Goal: Task Accomplishment & Management: Manage account settings

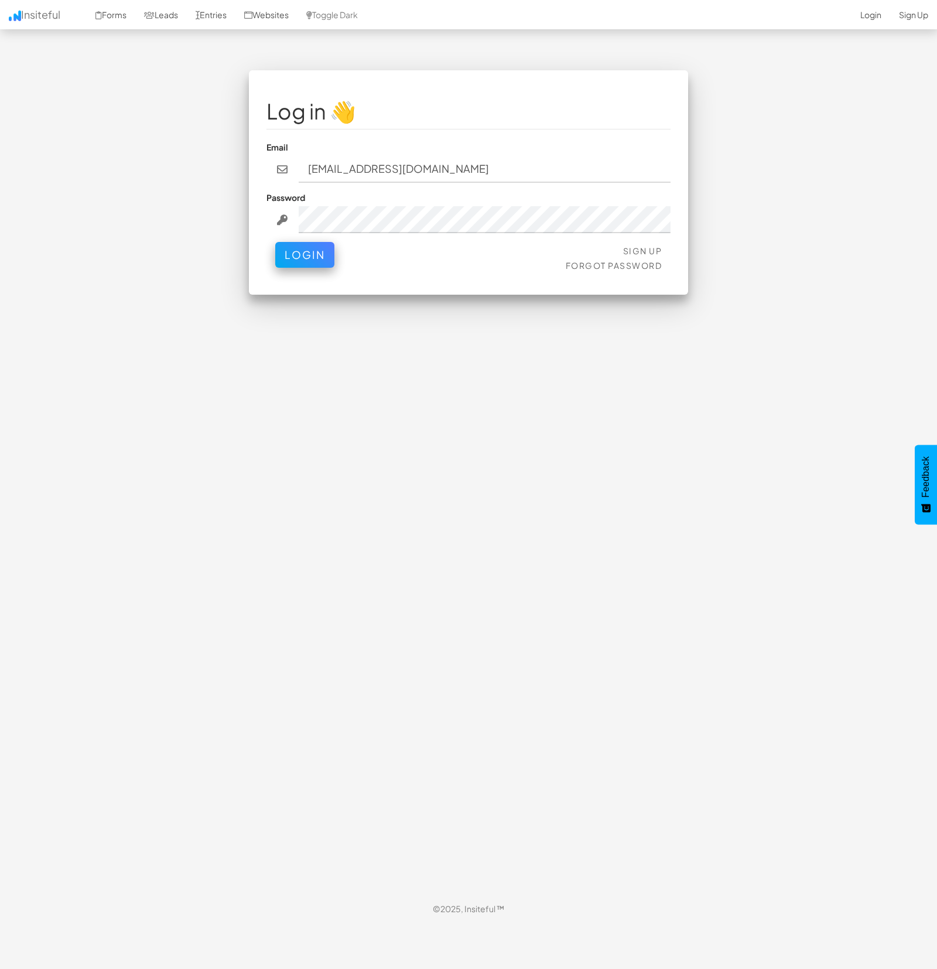
type input "[EMAIL_ADDRESS][DOMAIN_NAME]"
click at [313, 258] on button "Login" at bounding box center [304, 252] width 59 height 26
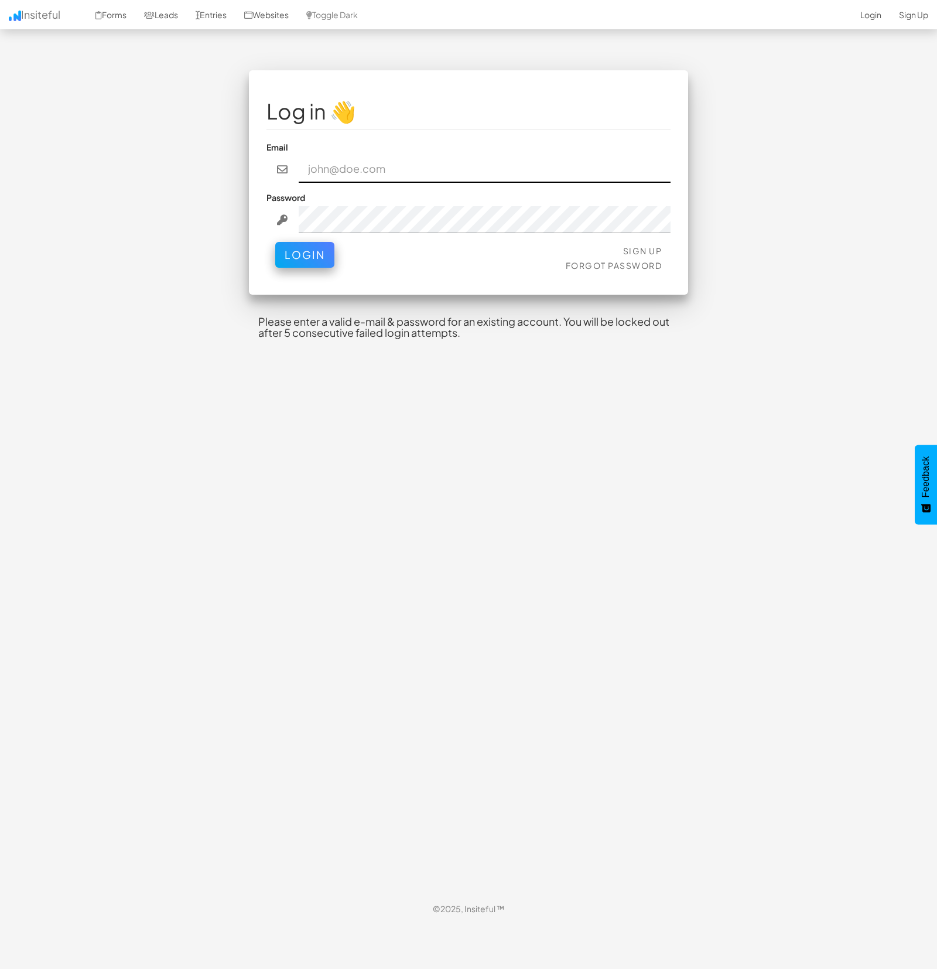
click at [367, 170] on input "email" at bounding box center [485, 169] width 373 height 27
type input "bpontarelli@nordicenergy-us.com"
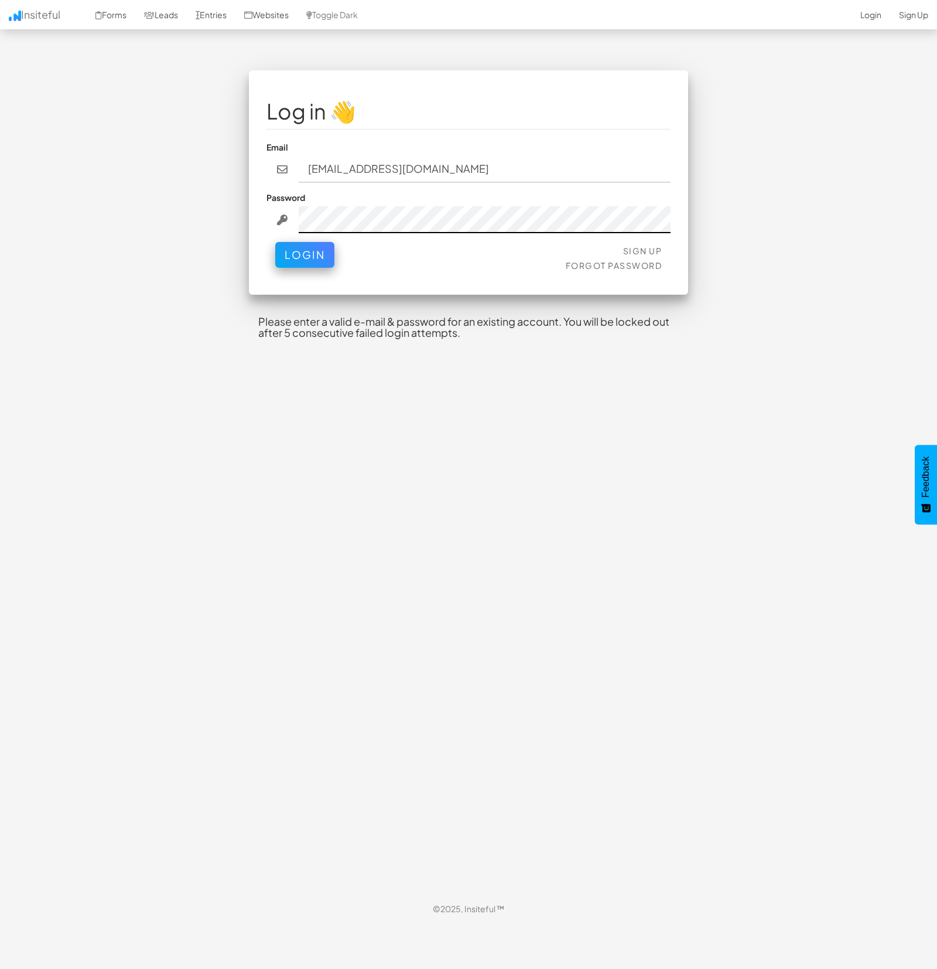
click at [275, 242] on button "Login" at bounding box center [304, 255] width 59 height 26
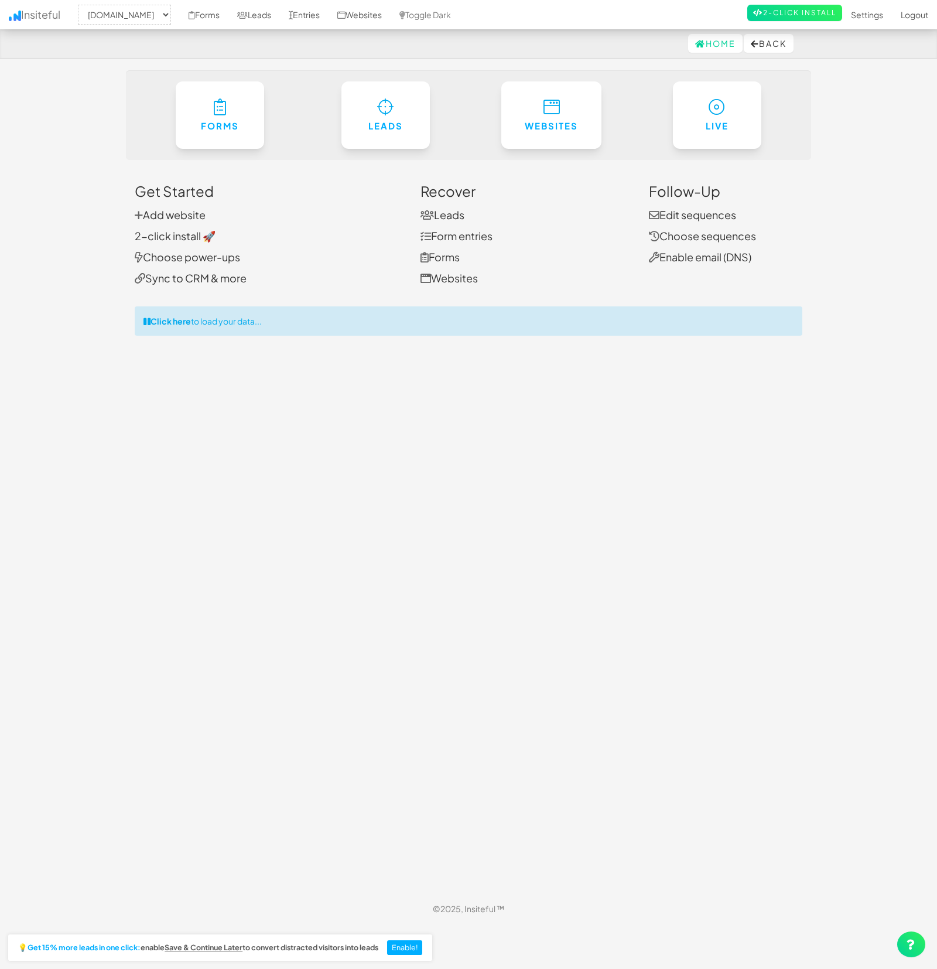
select select "2362"
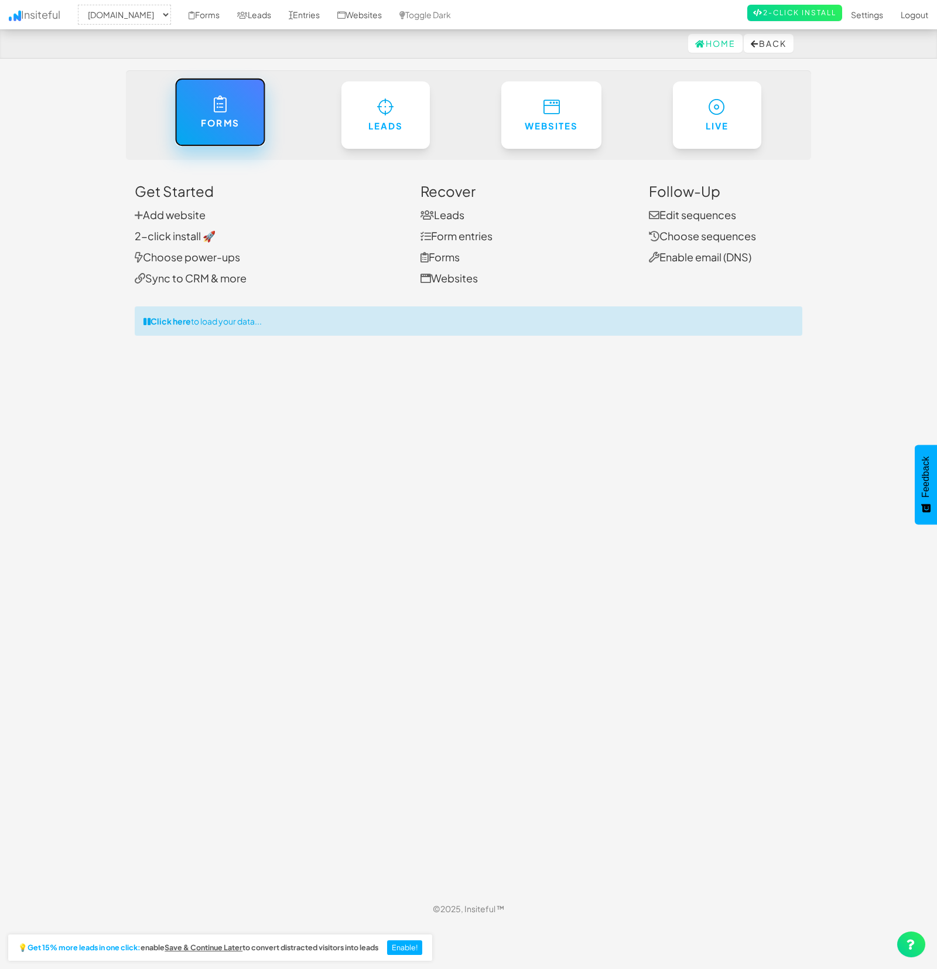
click at [251, 114] on link "Forms" at bounding box center [220, 112] width 91 height 69
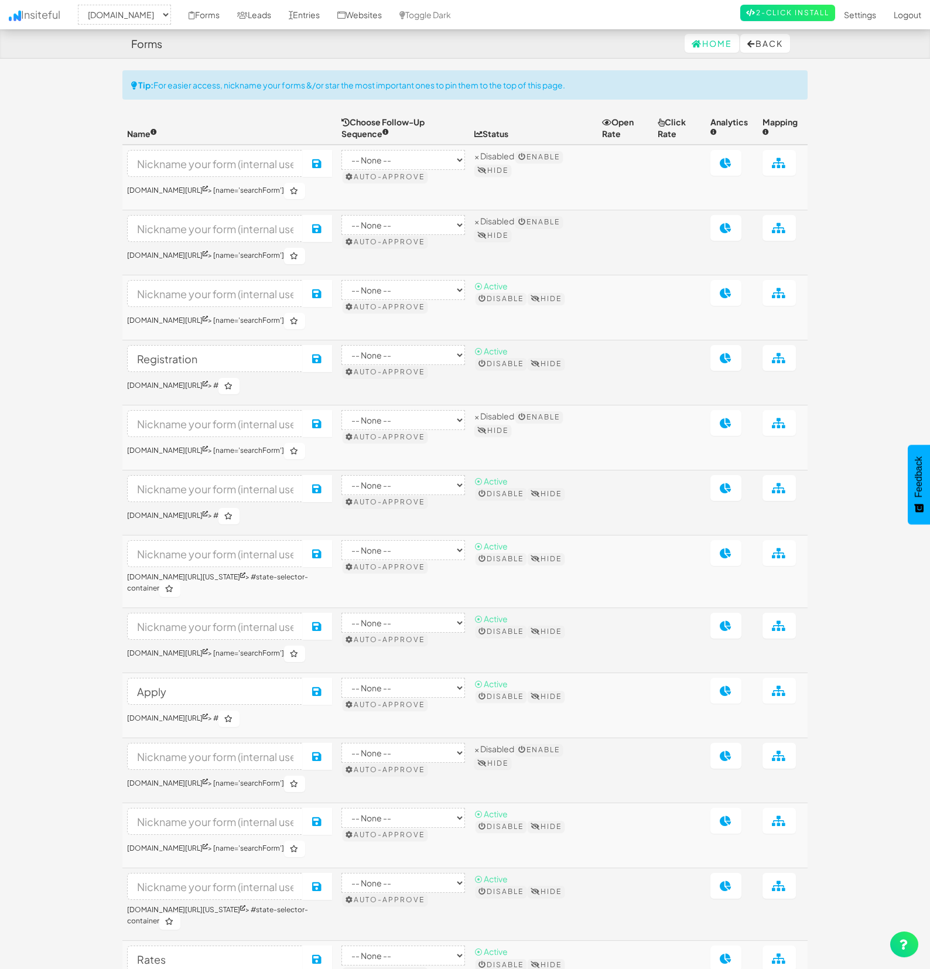
select select "2362"
click at [329, 15] on link "Entries" at bounding box center [304, 14] width 49 height 29
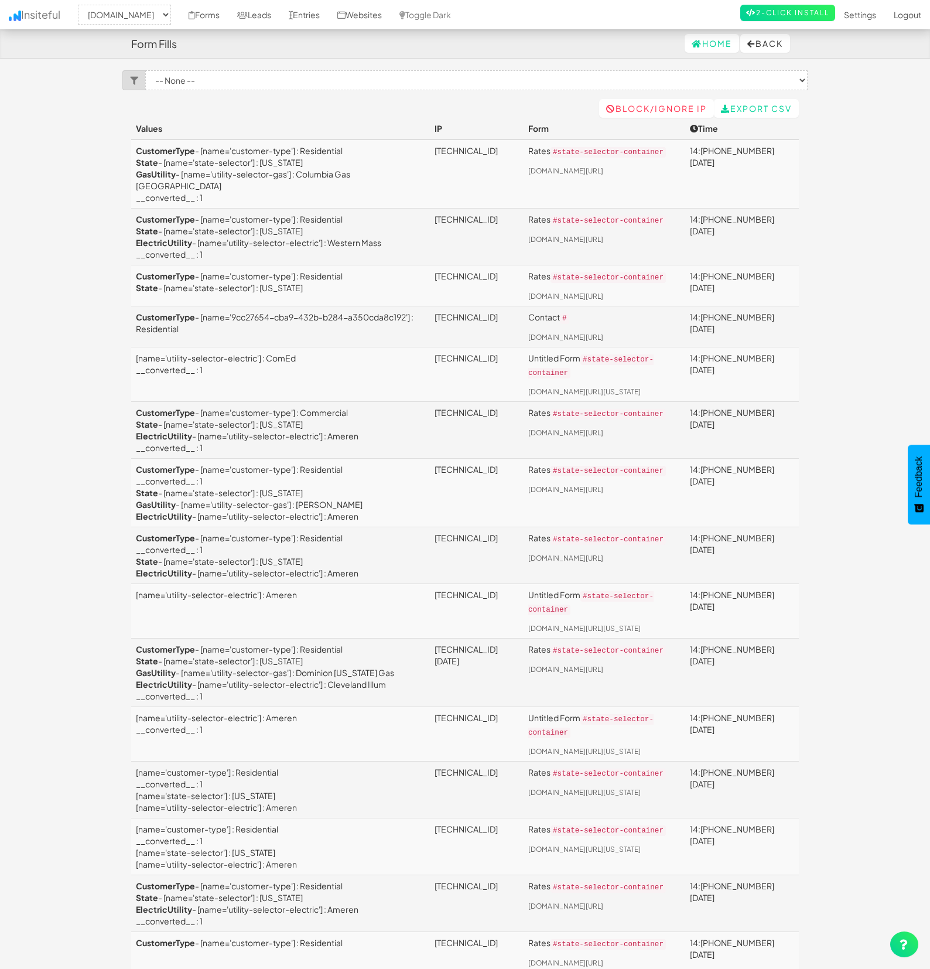
select select "2362"
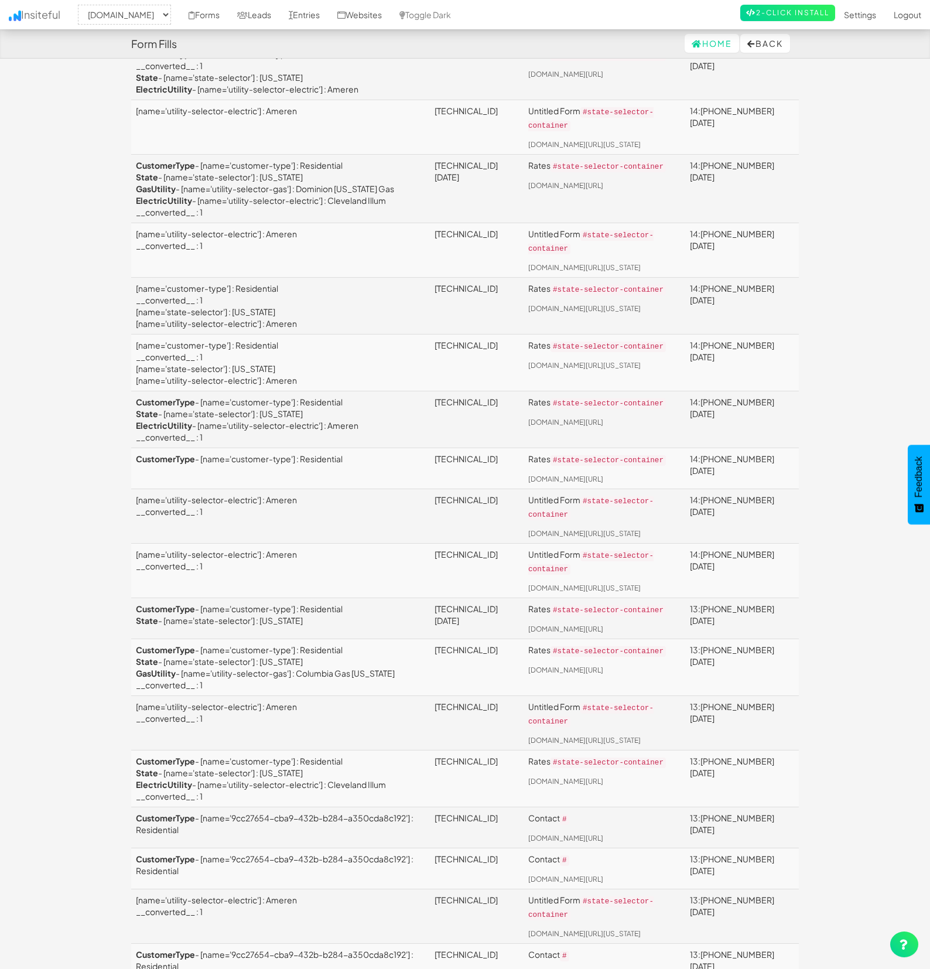
scroll to position [658, 0]
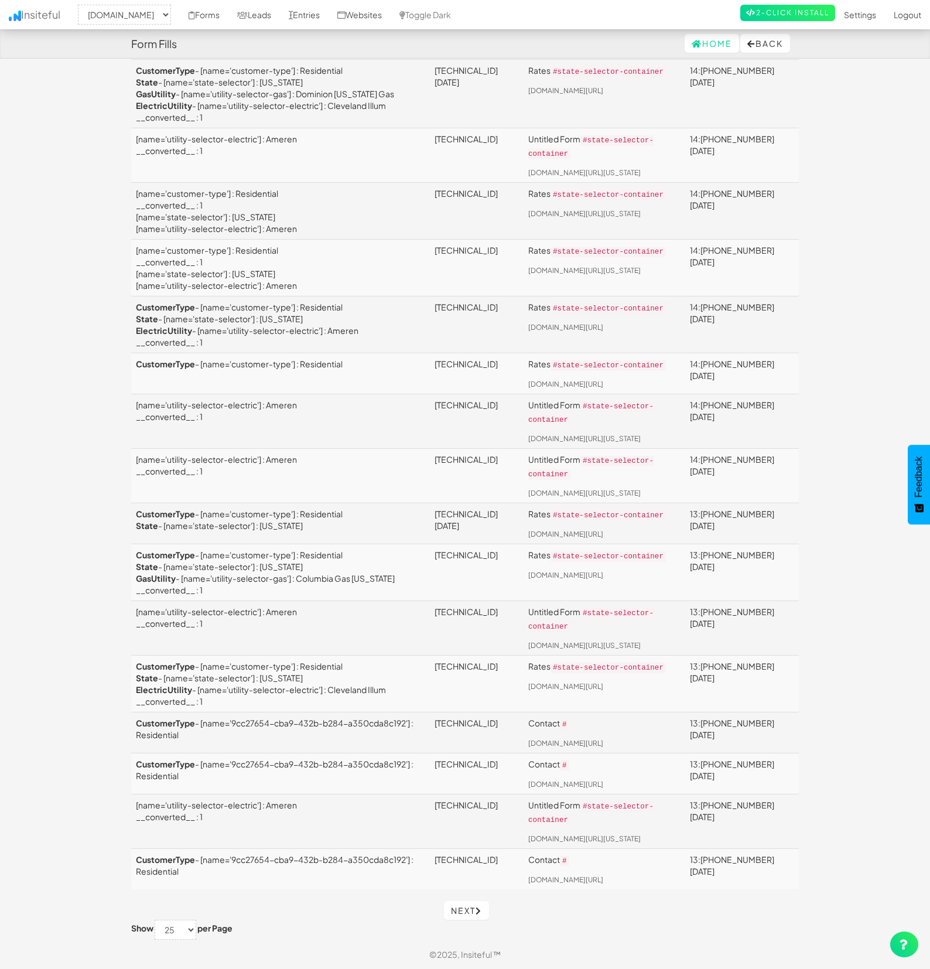
click at [466, 892] on div "Toggle navigation Insiteful -- None -- www.nordicenergy-us.com Forms Leads Entr…" at bounding box center [464, 216] width 685 height 1448
click at [459, 904] on link "Next" at bounding box center [466, 910] width 45 height 19
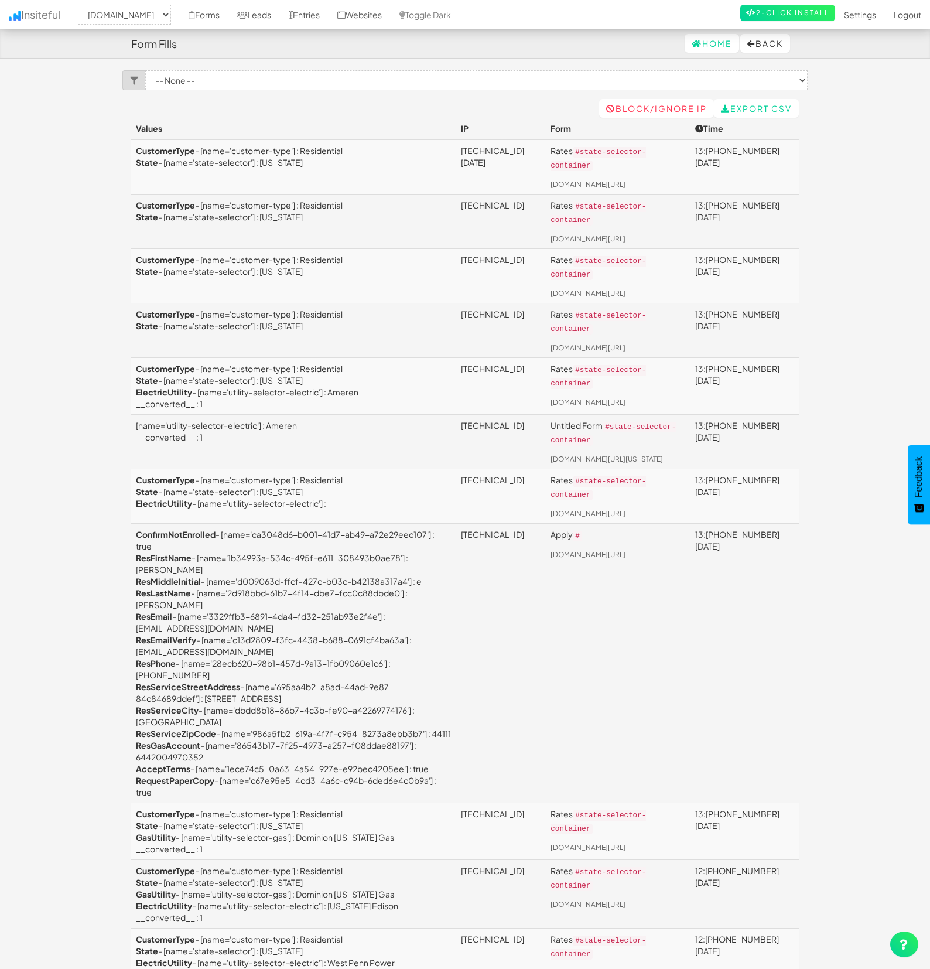
select select "2362"
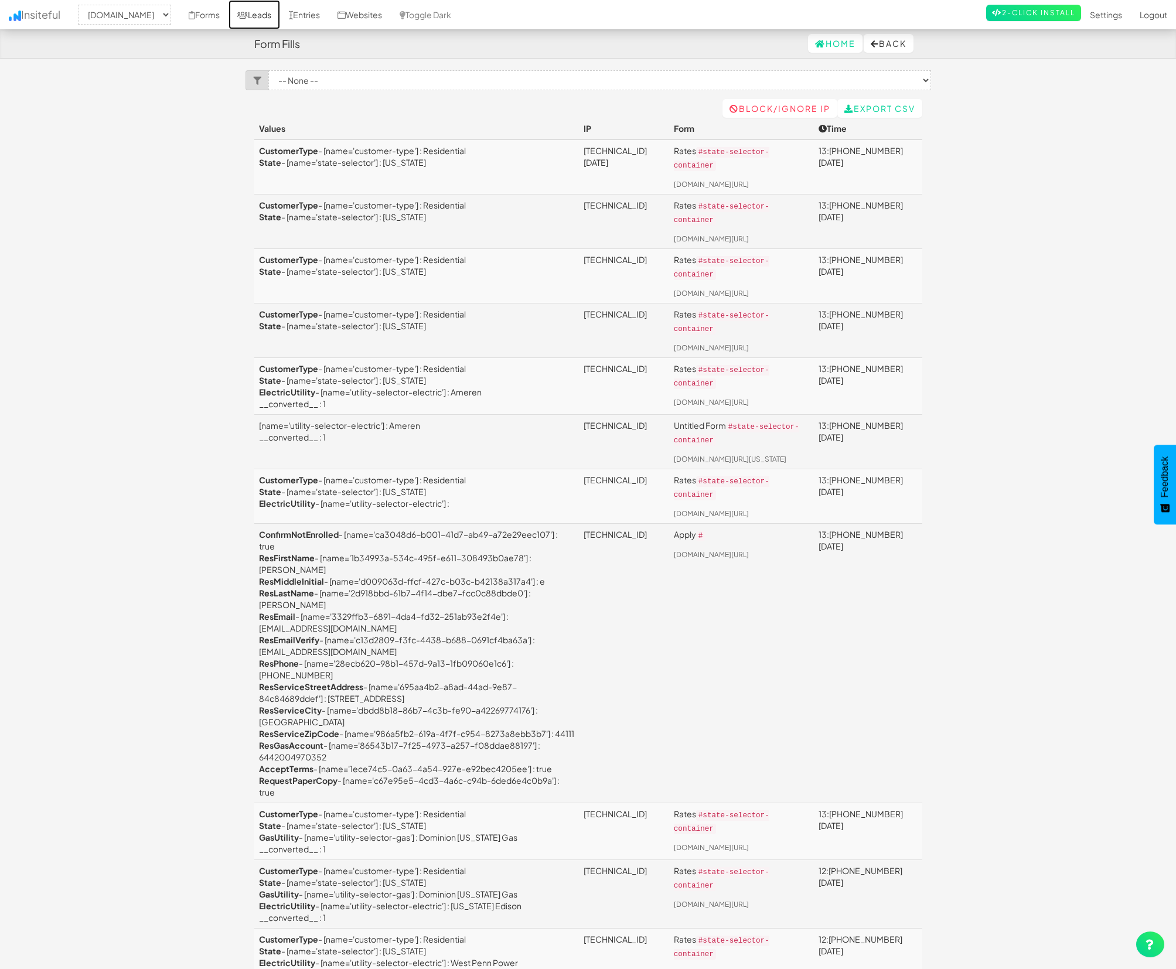
click at [280, 13] on link "Leads" at bounding box center [254, 14] width 52 height 29
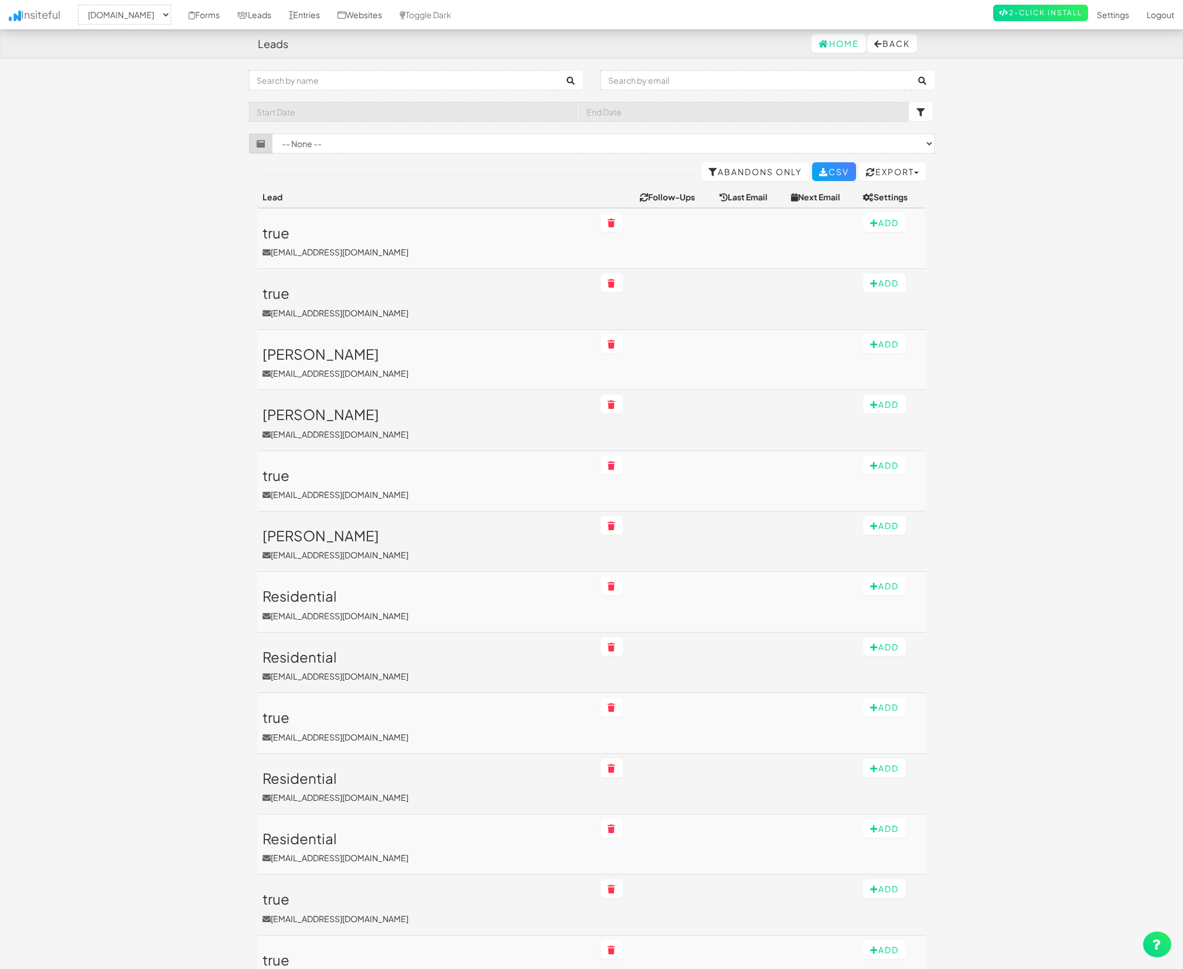
select select "2362"
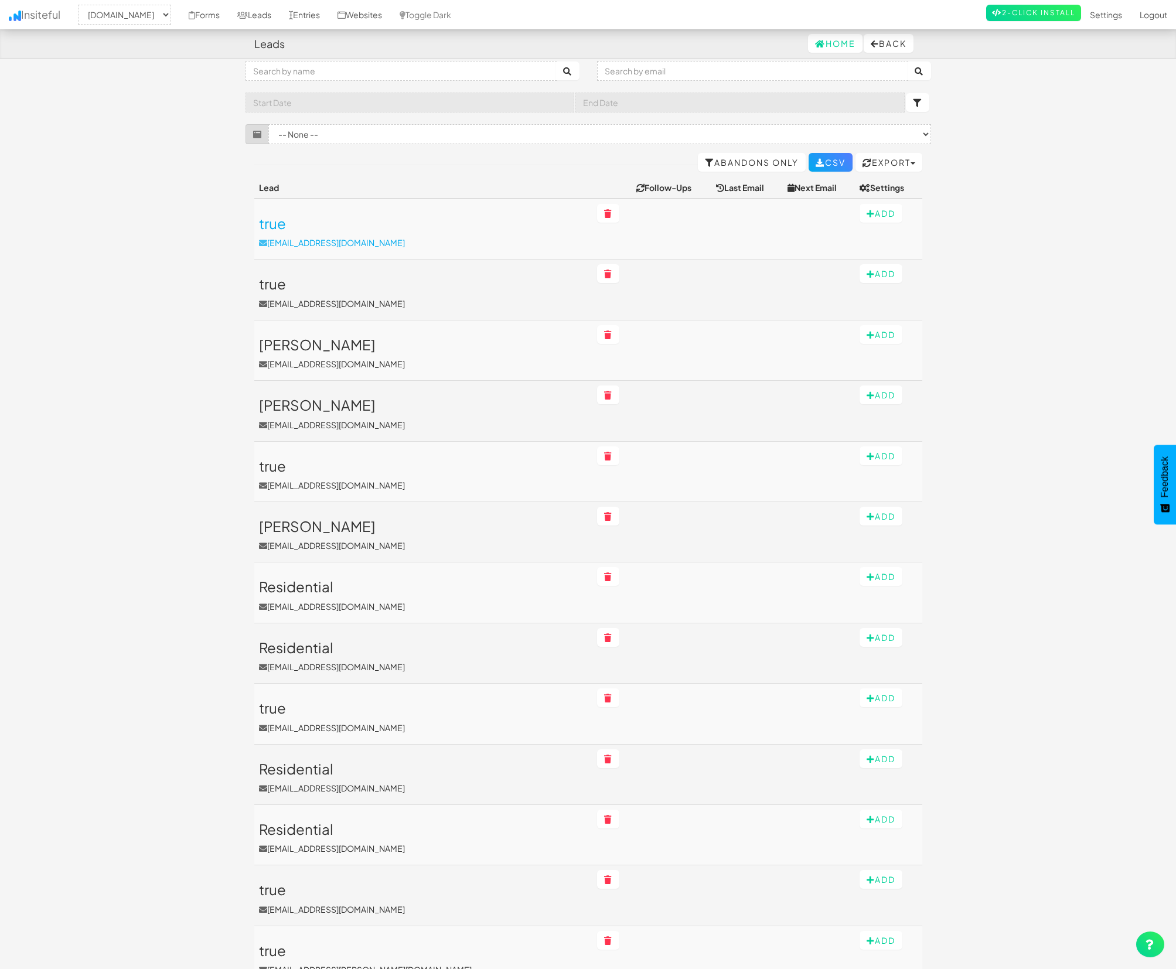
scroll to position [11, 0]
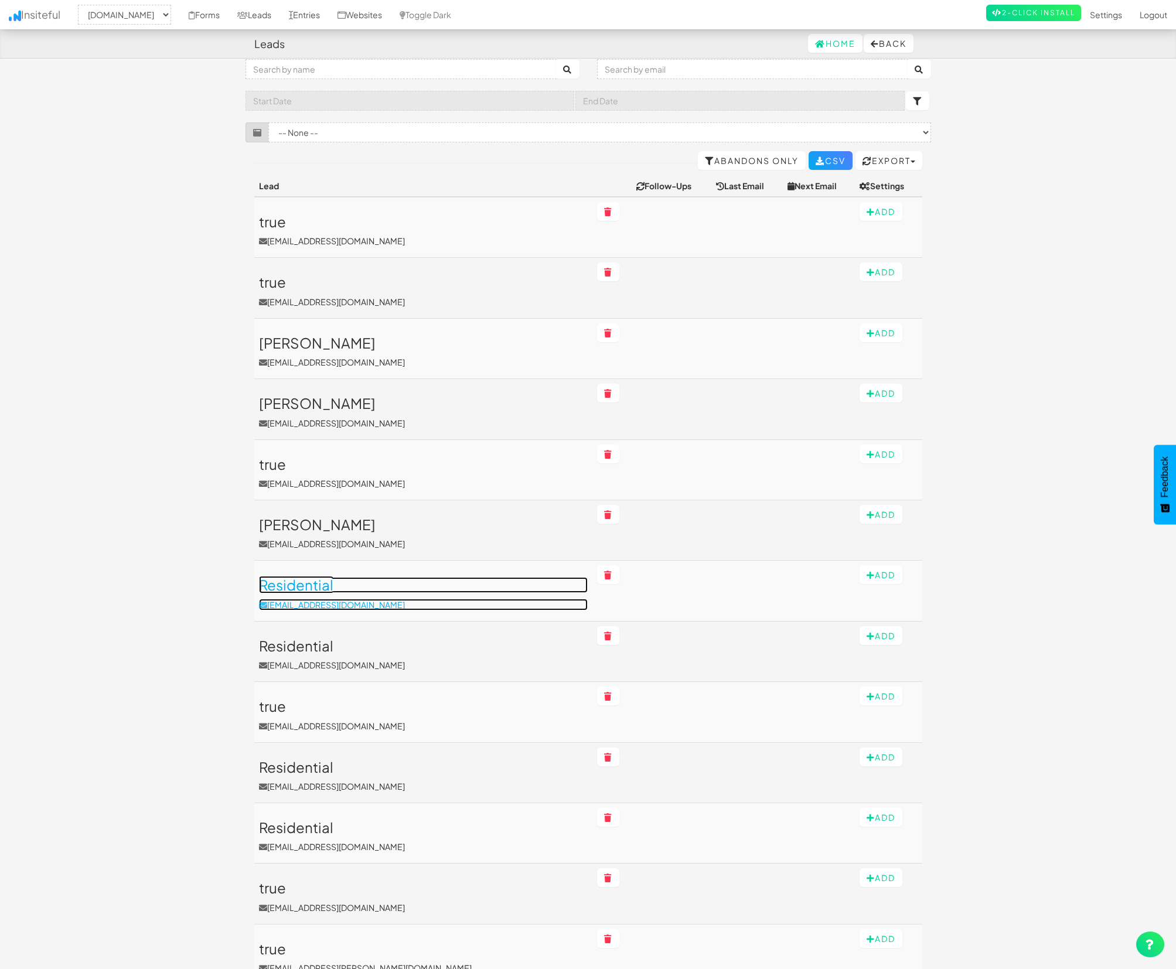
click at [320, 579] on h3 "Residential" at bounding box center [423, 584] width 329 height 15
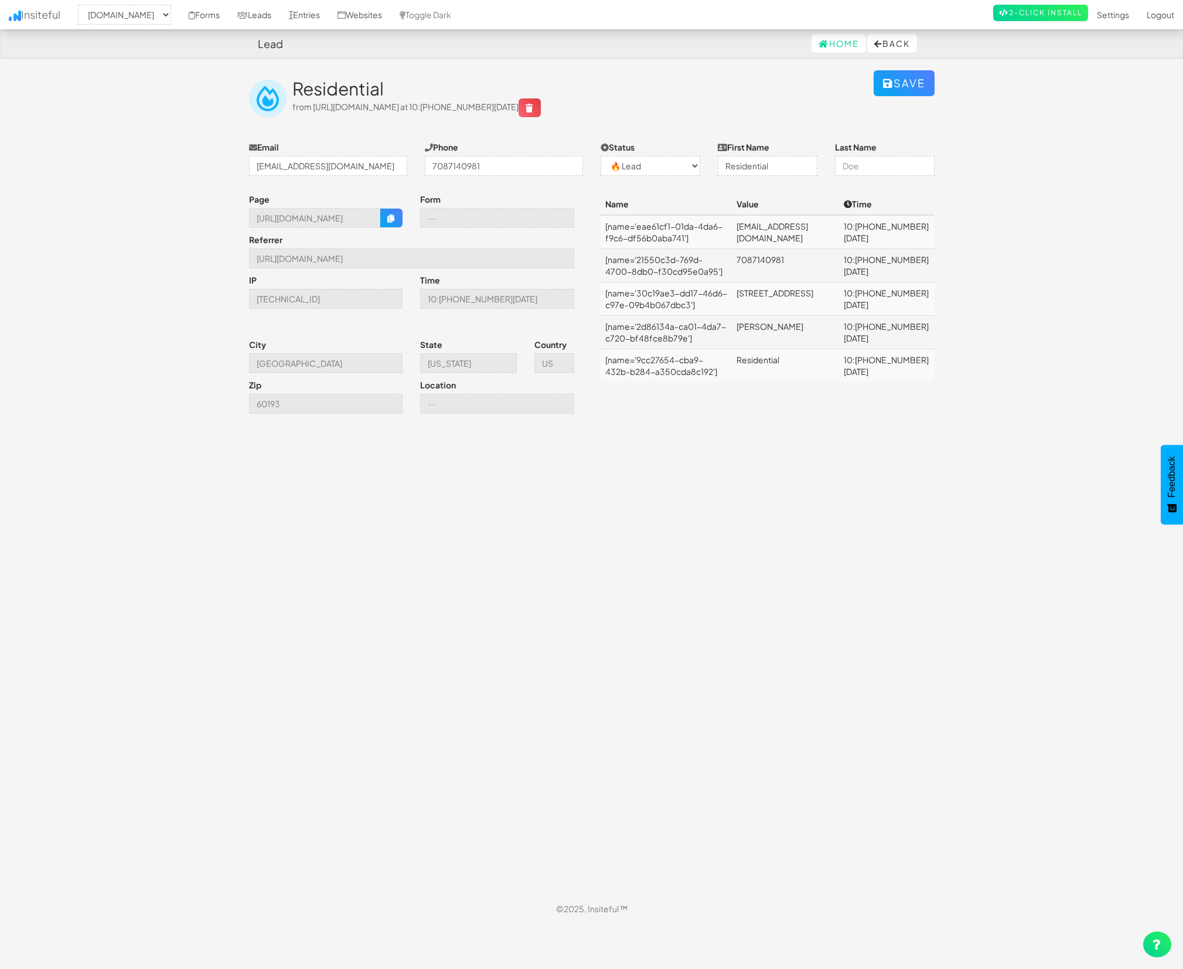
select select "2362"
select select "0"
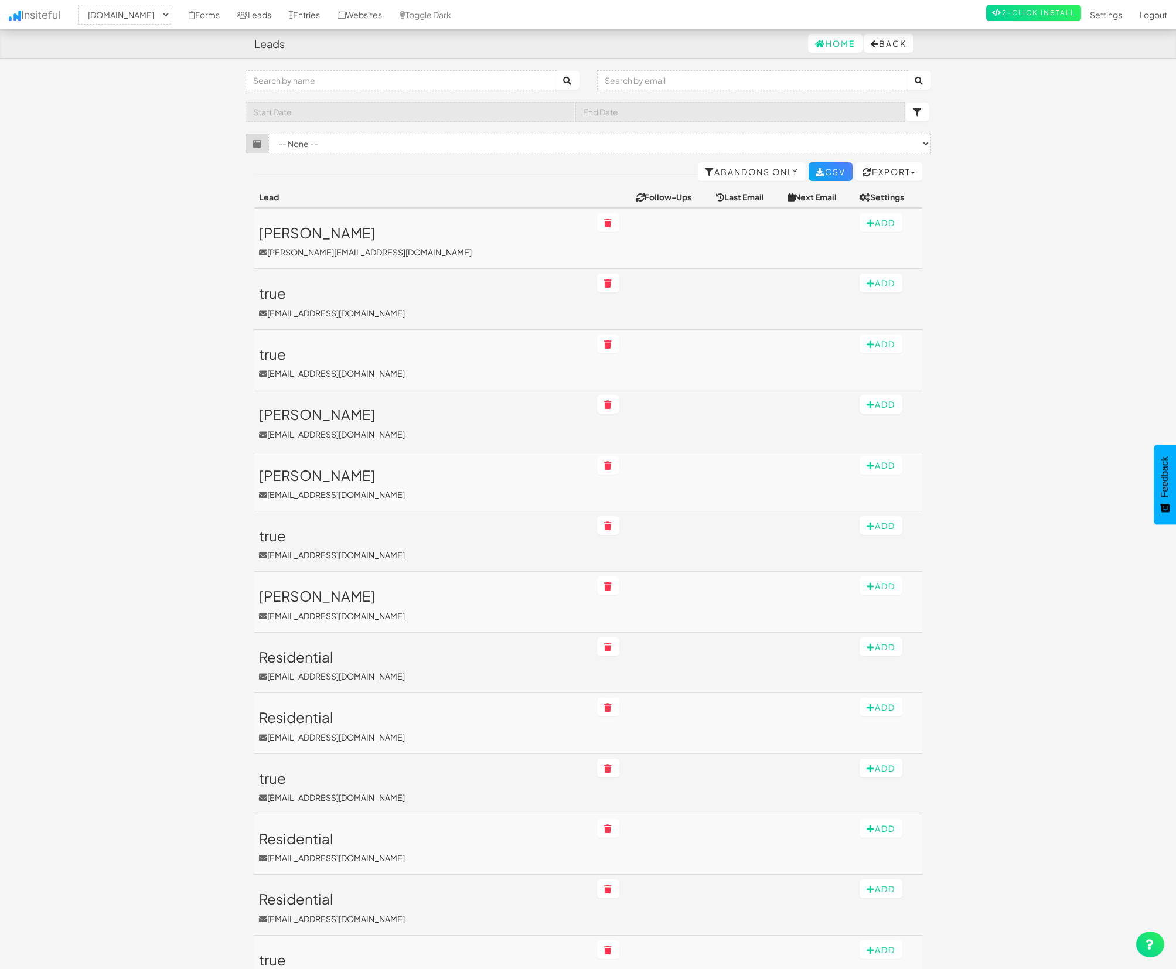
select select "2362"
click at [333, 79] on input "text" at bounding box center [400, 80] width 311 height 20
type input "Residential"
click at [556, 71] on button "submit" at bounding box center [567, 80] width 23 height 19
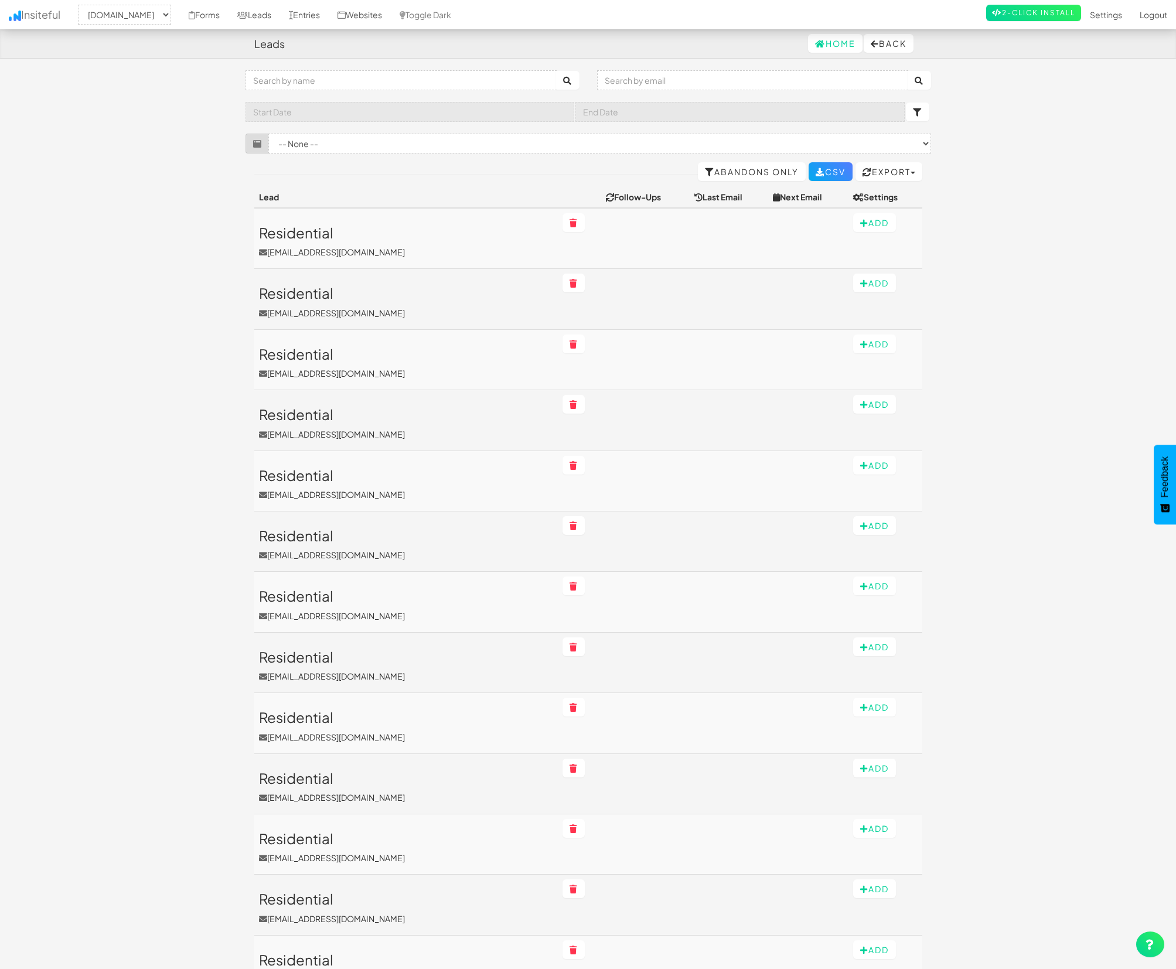
select select "2362"
click at [524, 103] on input "text" at bounding box center [409, 109] width 329 height 20
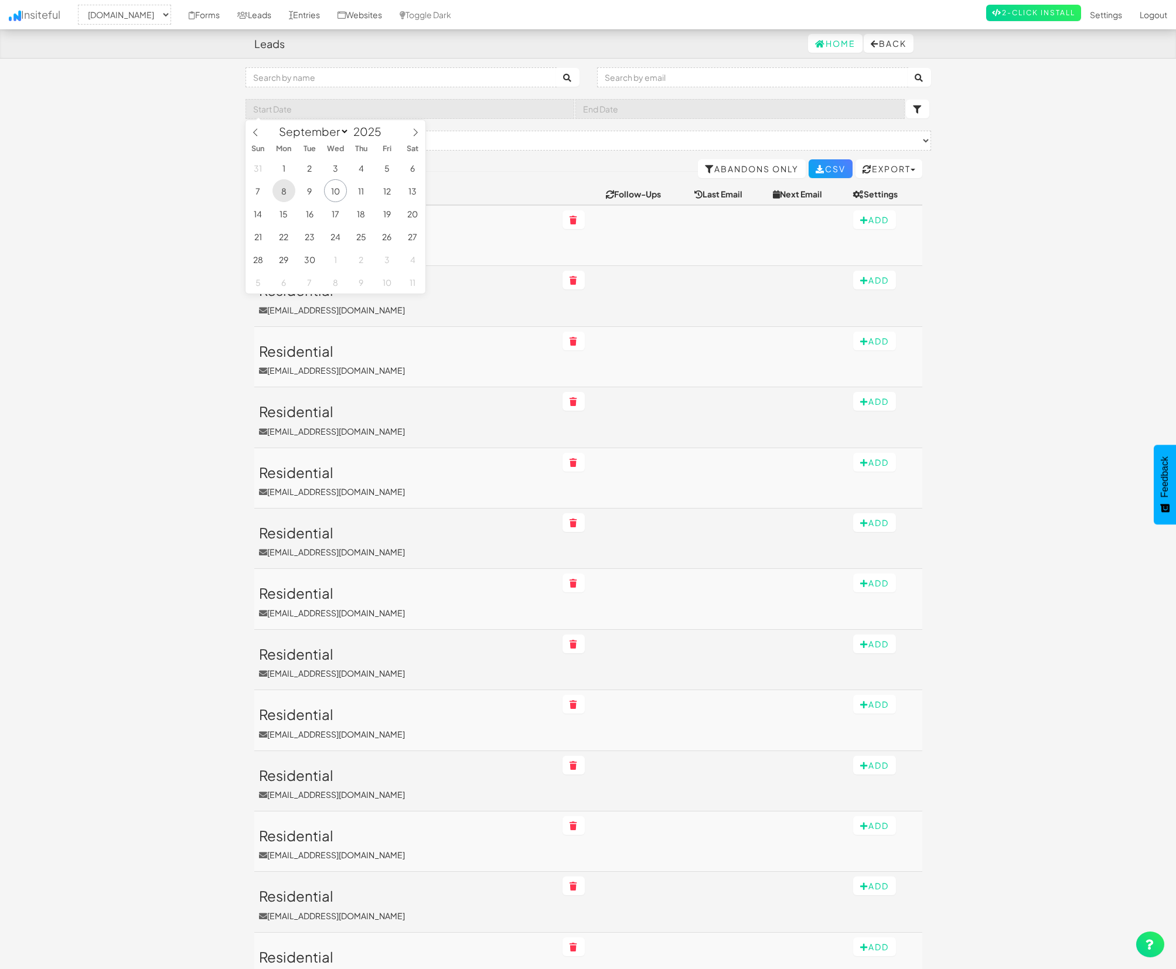
click at [286, 196] on span "8" at bounding box center [283, 190] width 23 height 23
type input "[DATE]"
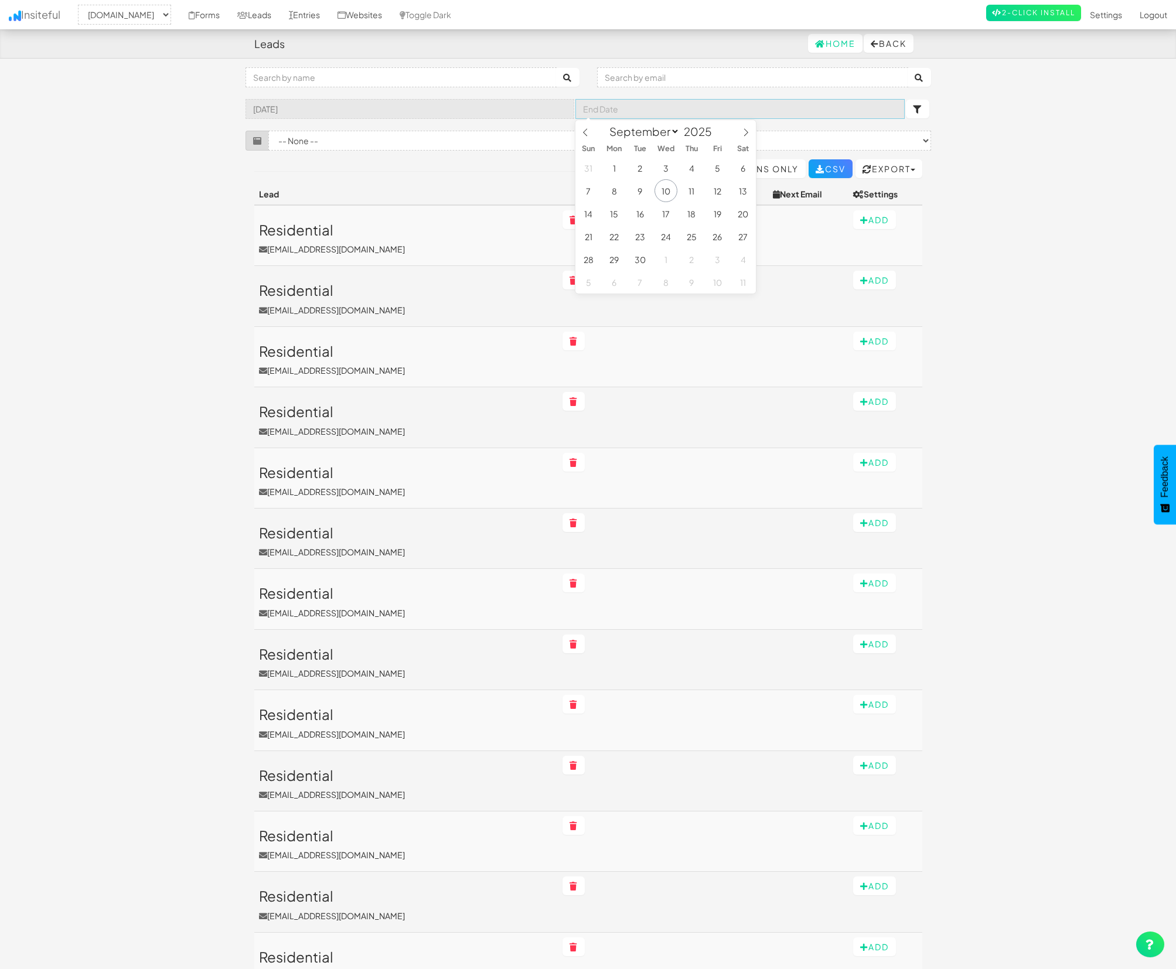
click at [644, 105] on input "text" at bounding box center [739, 109] width 329 height 20
click at [669, 192] on span "10" at bounding box center [665, 190] width 23 height 23
type input "[DATE]"
click at [924, 107] on button "submit" at bounding box center [917, 109] width 23 height 19
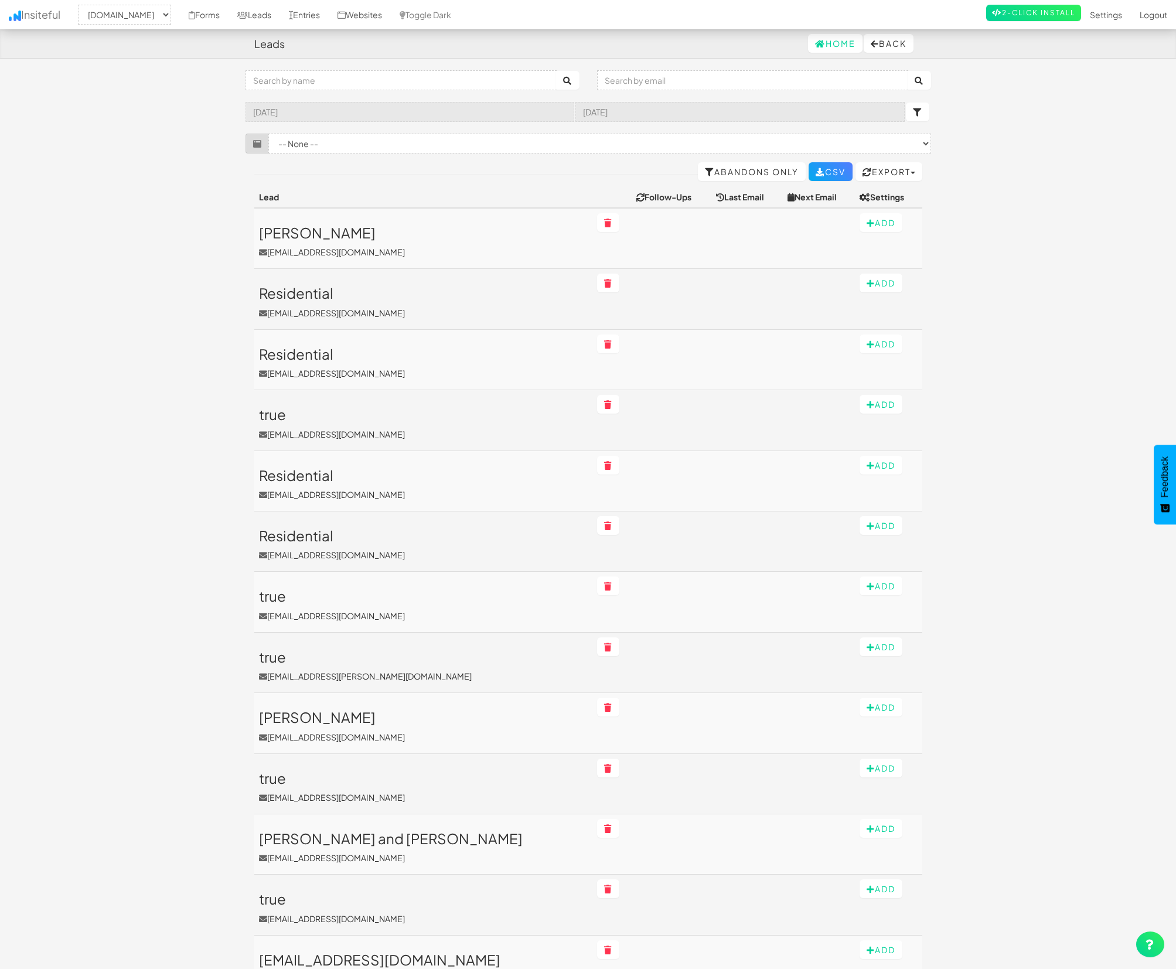
select select "2362"
click at [448, 74] on input "text" at bounding box center [400, 80] width 311 height 20
type input "Residential"
click at [575, 77] on button "submit" at bounding box center [567, 80] width 23 height 19
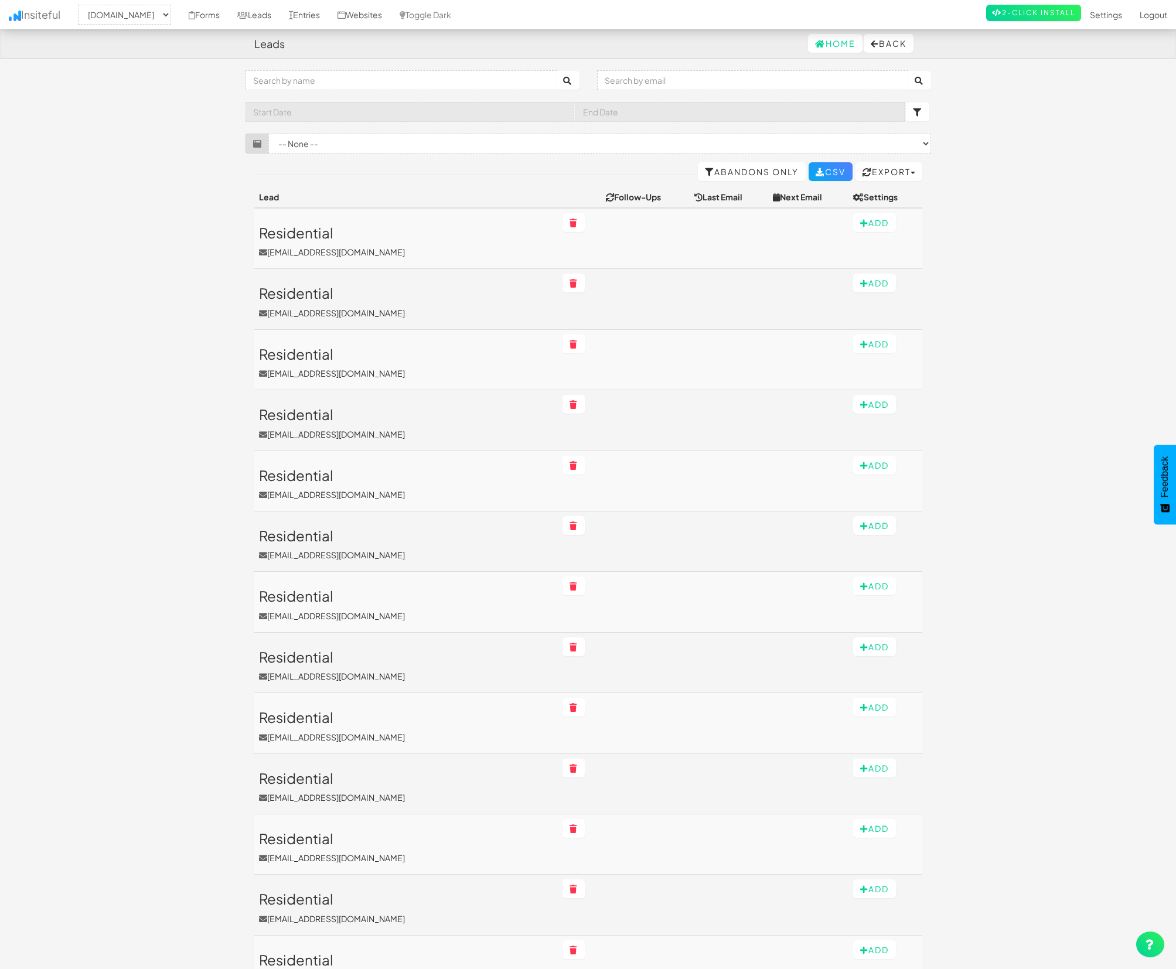
select select "2362"
click at [689, 200] on th "Last Email" at bounding box center [728, 197] width 78 height 22
click at [508, 84] on input "text" at bounding box center [400, 80] width 311 height 20
click at [481, 124] on div "Toggle navigation Insiteful -- None -- www.nordicenergy-us.com Forms Leads Entr…" at bounding box center [587, 116] width 685 height 92
click at [494, 111] on input "text" at bounding box center [409, 112] width 329 height 20
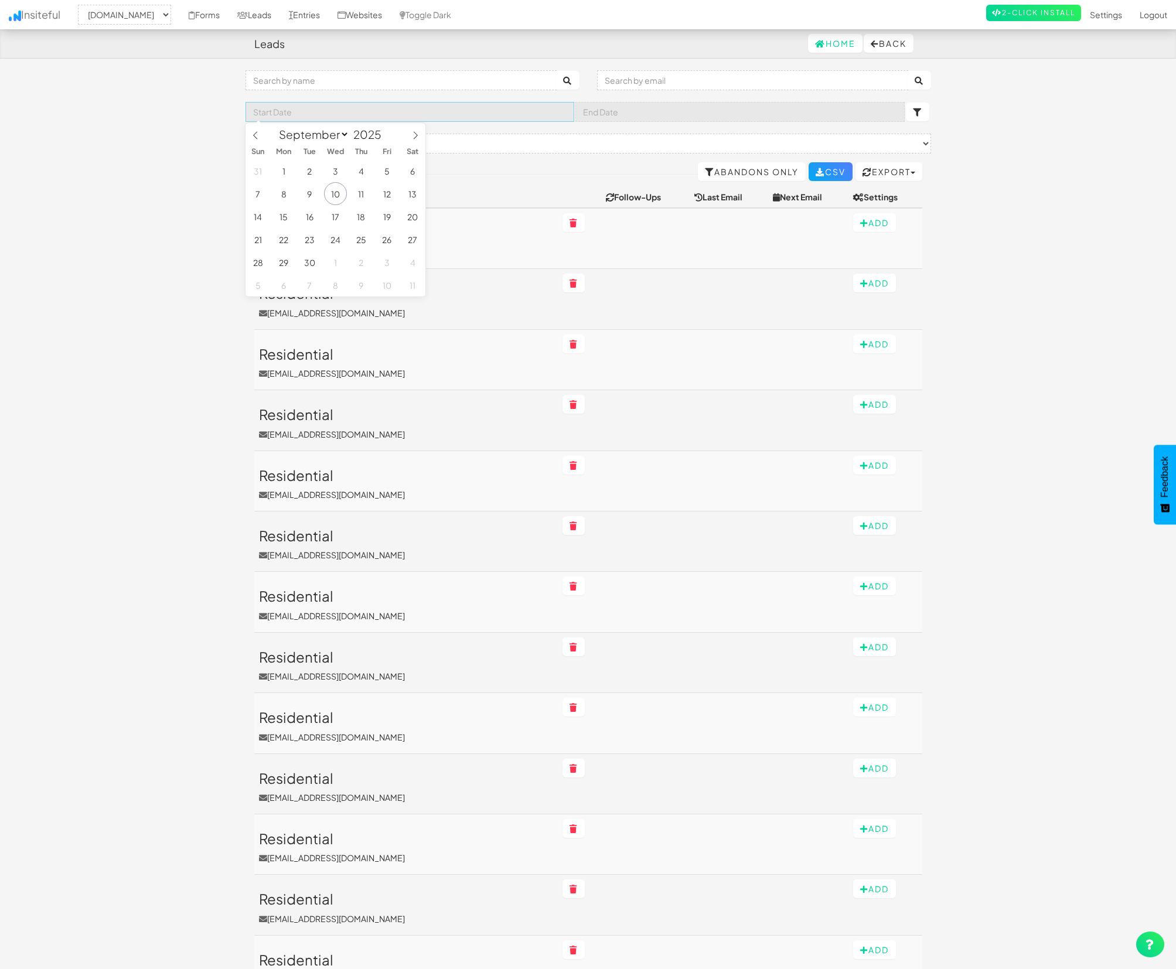
click at [494, 111] on input "text" at bounding box center [409, 112] width 329 height 20
click at [284, 190] on span "8" at bounding box center [283, 193] width 23 height 23
type input "2025-09-08"
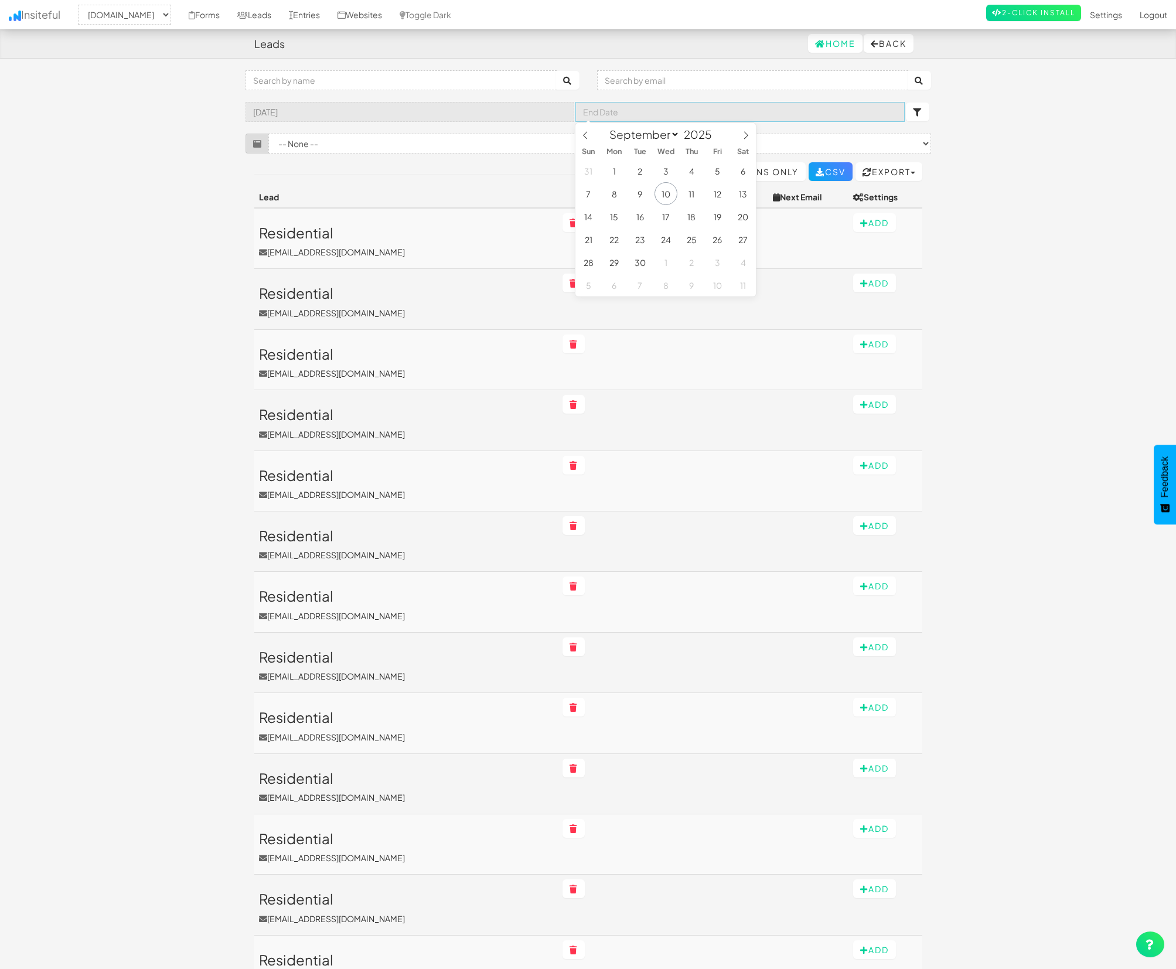
click at [627, 111] on input "text" at bounding box center [739, 112] width 329 height 20
click at [667, 189] on span "10" at bounding box center [665, 193] width 23 height 23
type input "2025-09-10"
click at [868, 135] on select "-- None -- (www.nordicenergy-us.com/application-complete/[name='searchForm']) (…" at bounding box center [599, 144] width 663 height 20
select select "f6890dbee3bffb9.46377540"
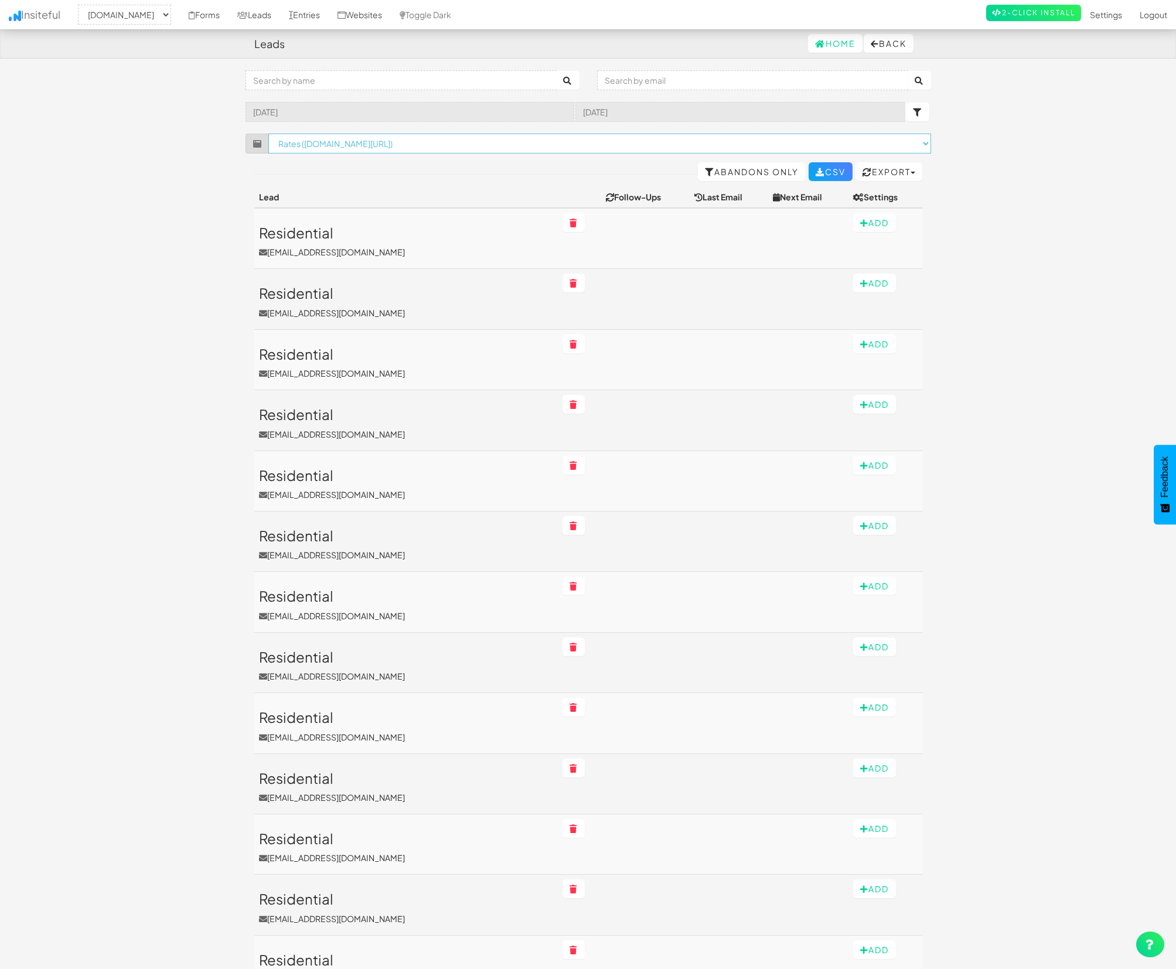
click at [268, 134] on select "-- None -- (www.nordicenergy-us.com/application-complete/[name='searchForm']) (…" at bounding box center [599, 144] width 663 height 20
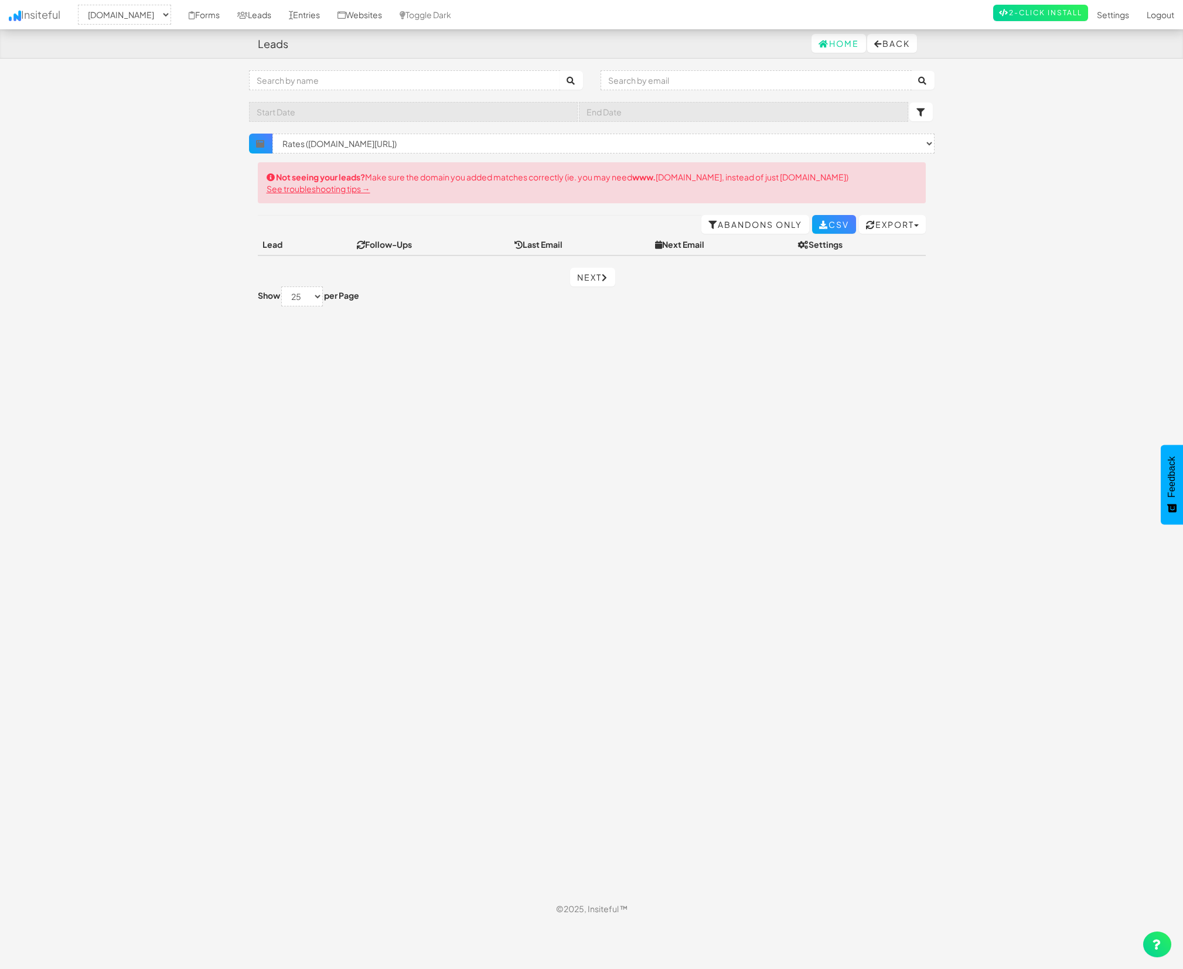
select select "2362"
select select "f6890dbee3bffb9.46377540"
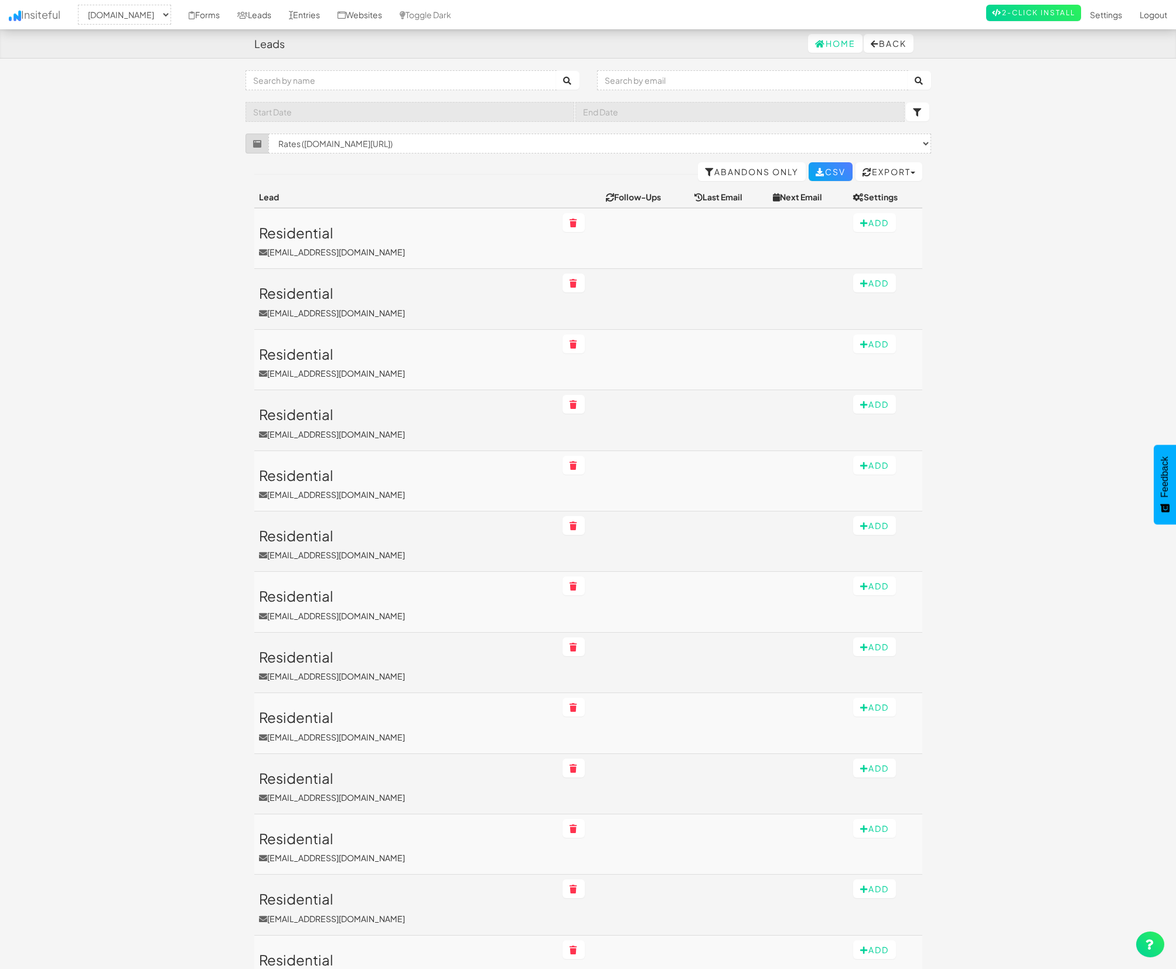
select select "2362"
select select "f6890dbee3bffb9.46377540"
drag, startPoint x: 609, startPoint y: 229, endPoint x: 665, endPoint y: 199, distance: 64.0
click at [609, 228] on td at bounding box center [645, 238] width 88 height 61
click at [729, 177] on link "Abandons Only" at bounding box center [752, 171] width 108 height 19
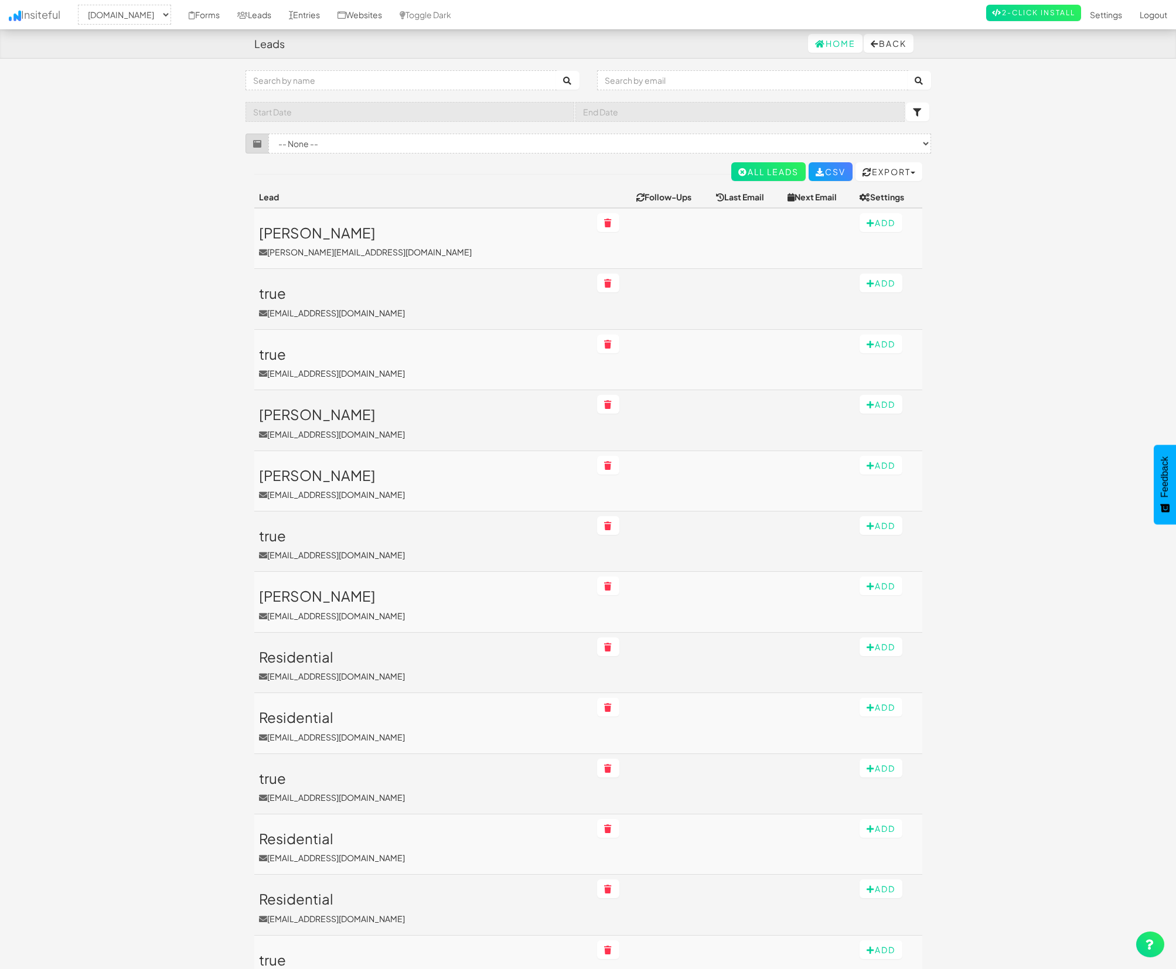
select select "2362"
click at [271, 83] on input "text" at bounding box center [400, 80] width 311 height 20
click at [271, 79] on input "text" at bounding box center [400, 80] width 311 height 20
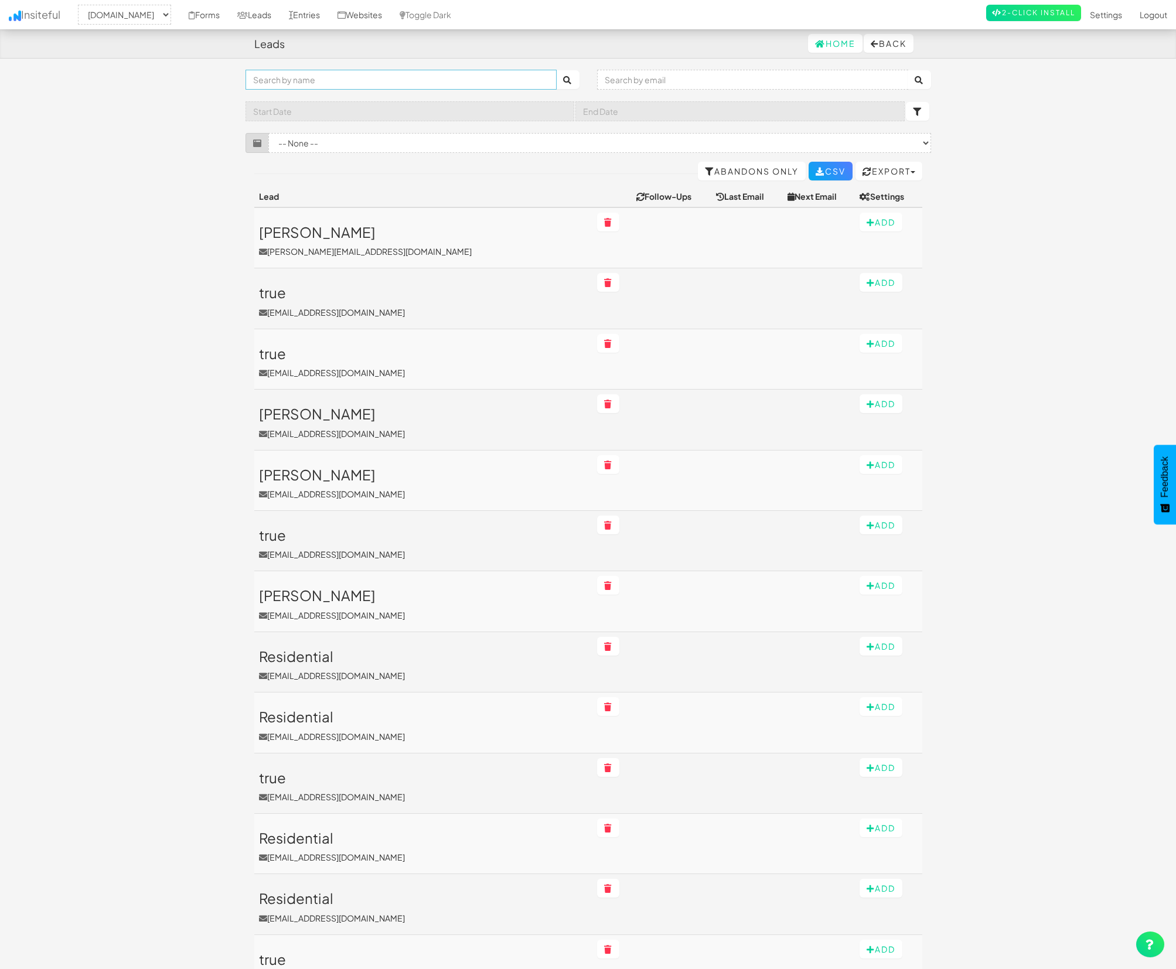
scroll to position [0, 0]
click at [179, 25] on div "-- None -- www.nordicenergy-us.com Forms Leads Entries Websites Toggle Dark 2-C…" at bounding box center [588, 14] width 1158 height 29
click at [280, 15] on link "Leads" at bounding box center [254, 14] width 52 height 29
click at [228, 15] on link "Forms" at bounding box center [204, 14] width 49 height 29
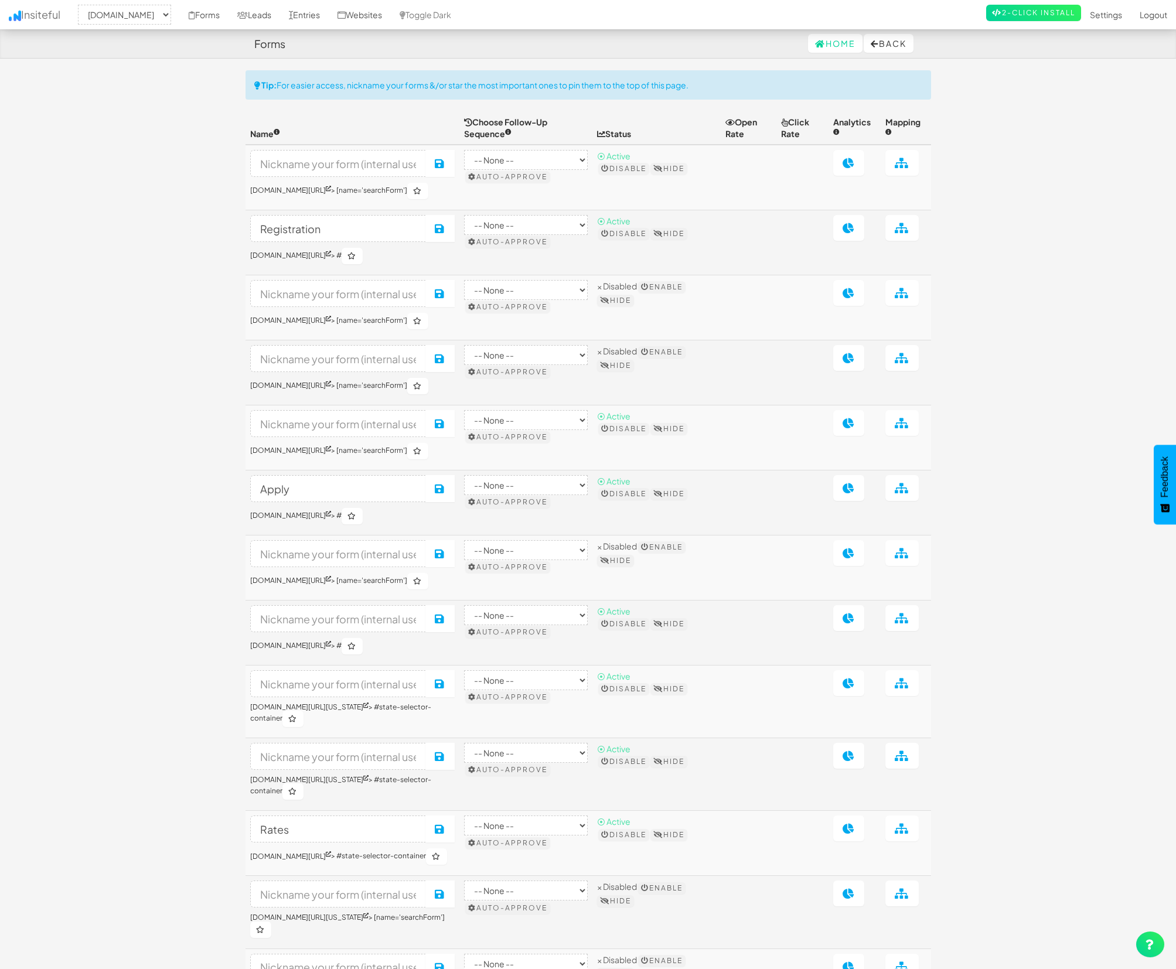
select select "2362"
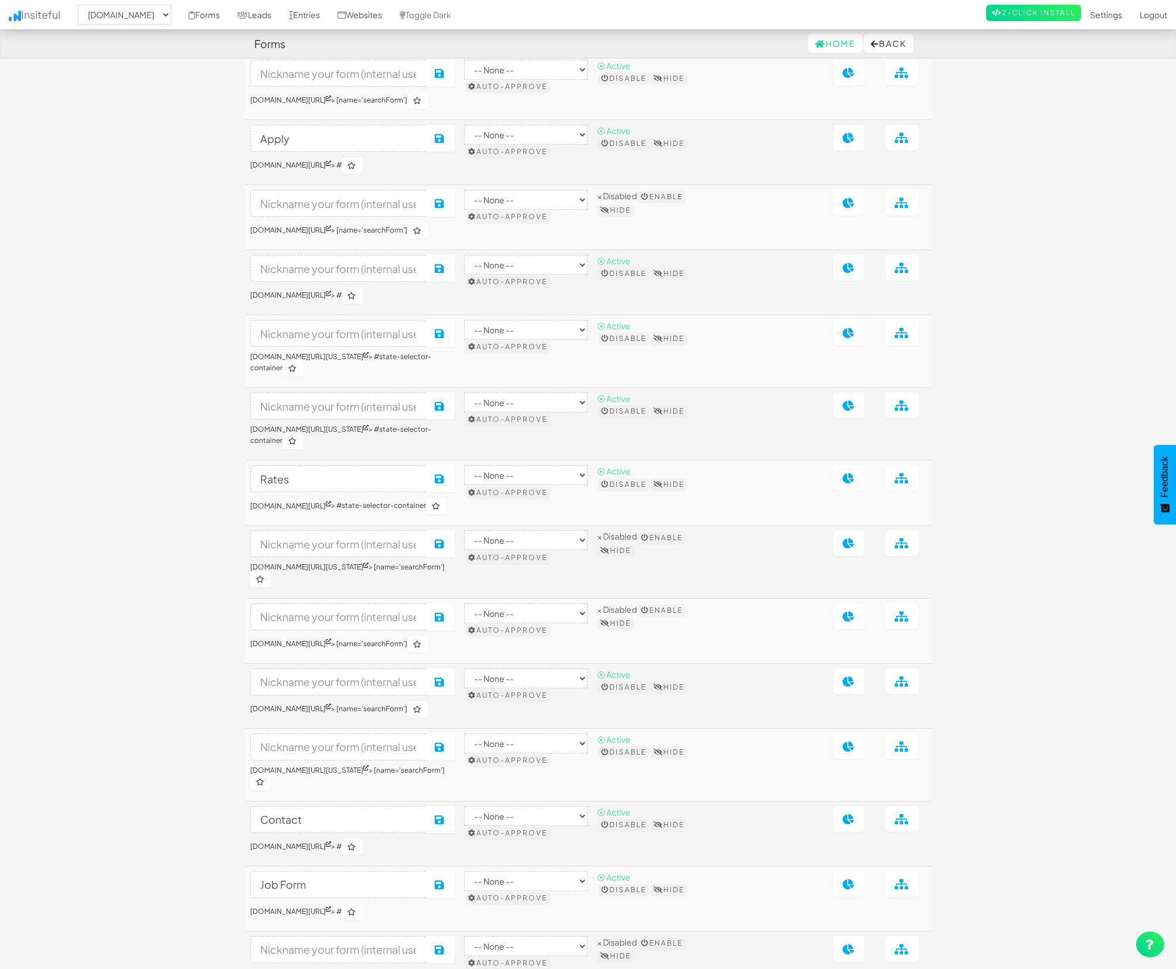
scroll to position [349, 0]
click at [861, 492] on link at bounding box center [848, 479] width 31 height 26
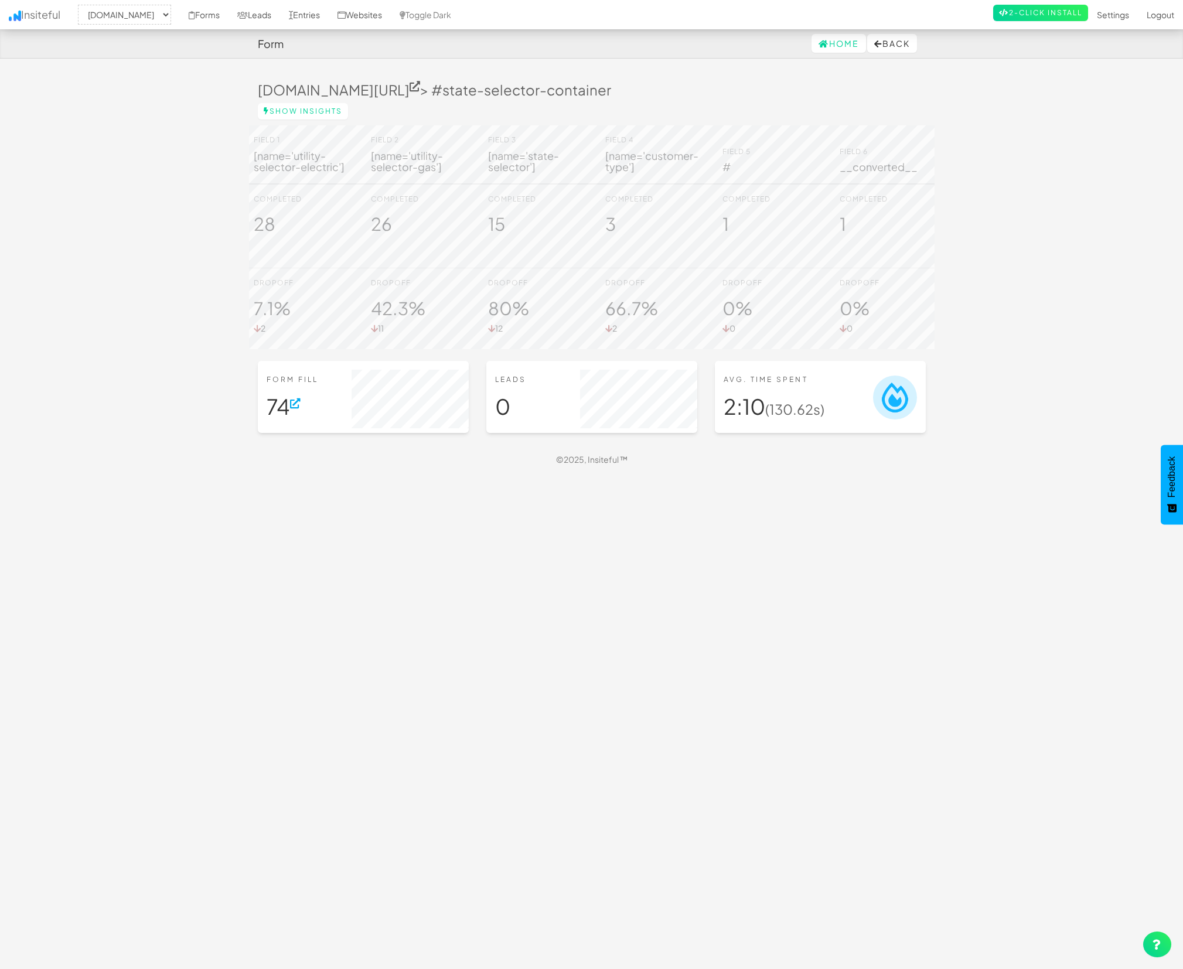
select select "2362"
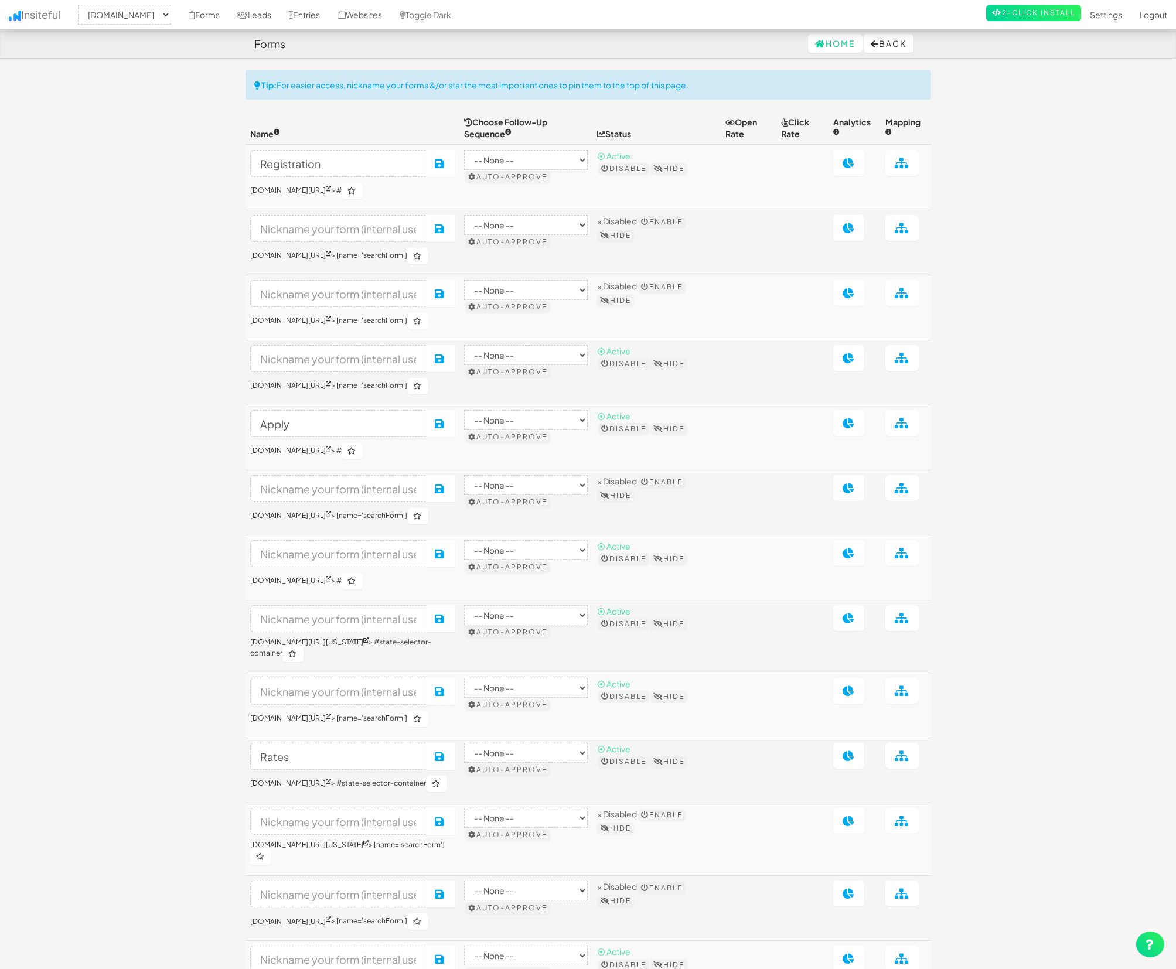
select select "2362"
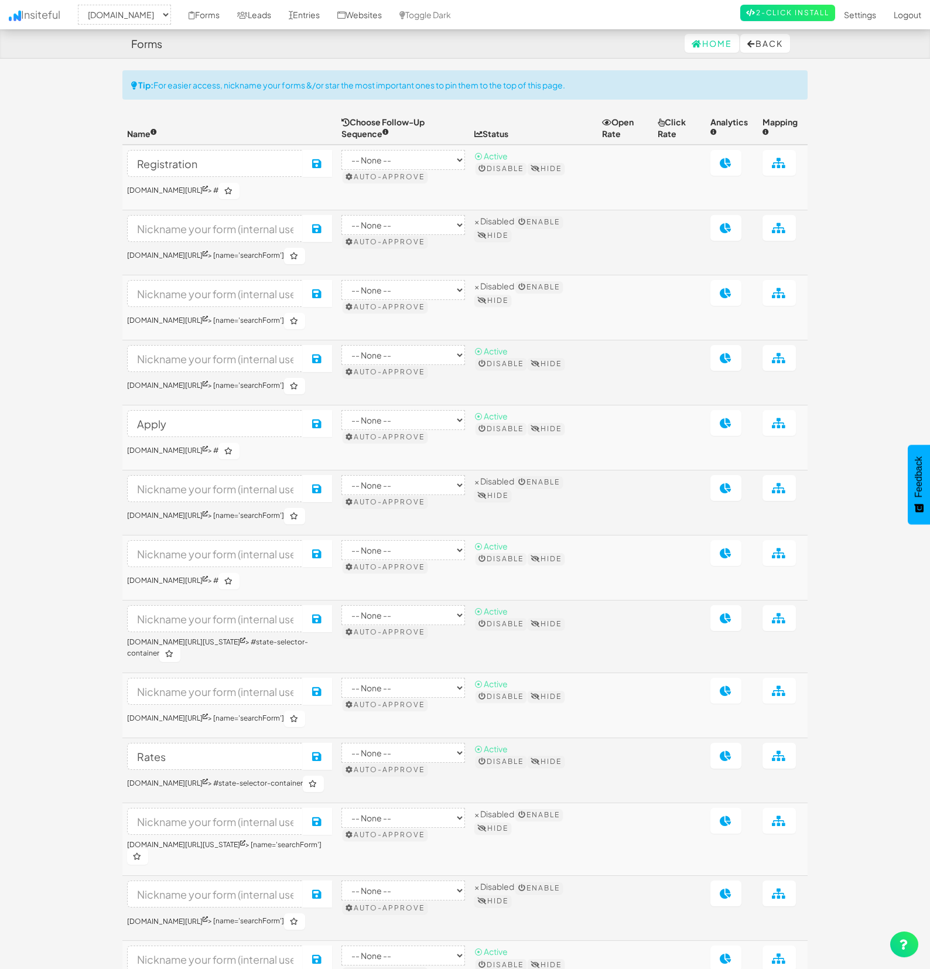
click at [900, 602] on body "Forms Home Back Toggle navigation Insiteful -- None -- [DOMAIN_NAME] Forms Lead…" at bounding box center [465, 746] width 930 height 1493
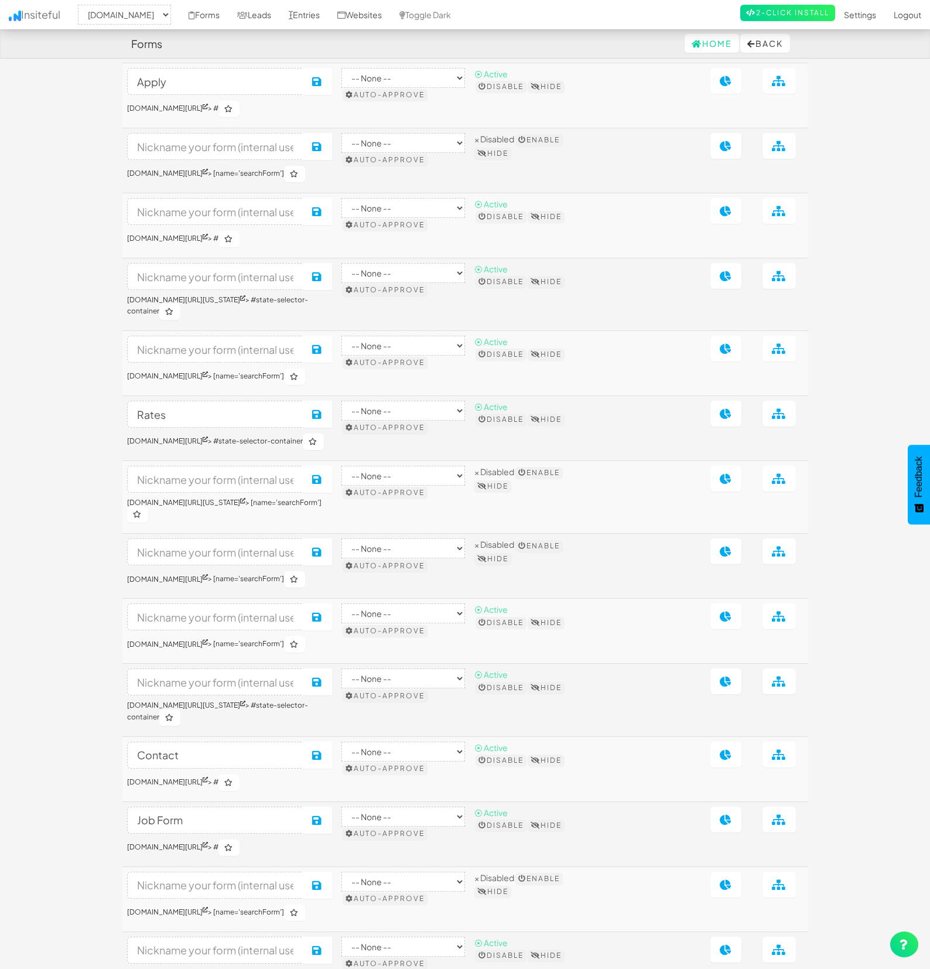
scroll to position [348, 0]
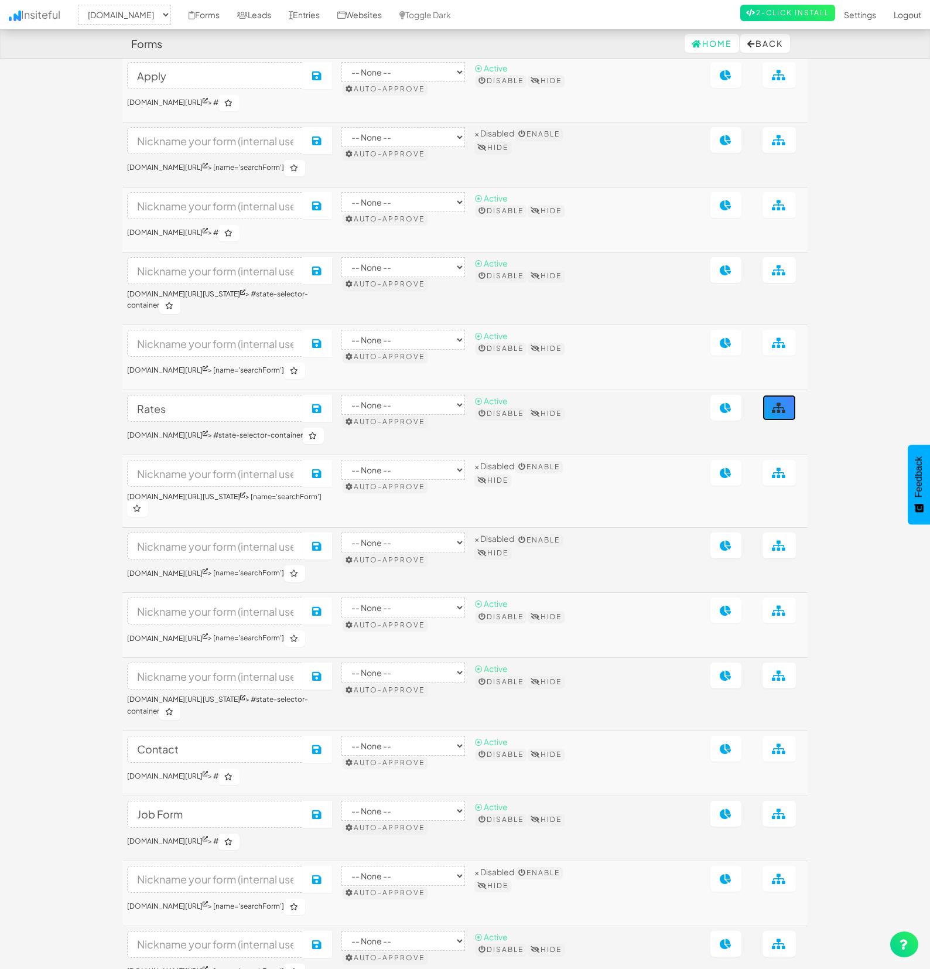
click at [774, 413] on icon at bounding box center [779, 407] width 15 height 11
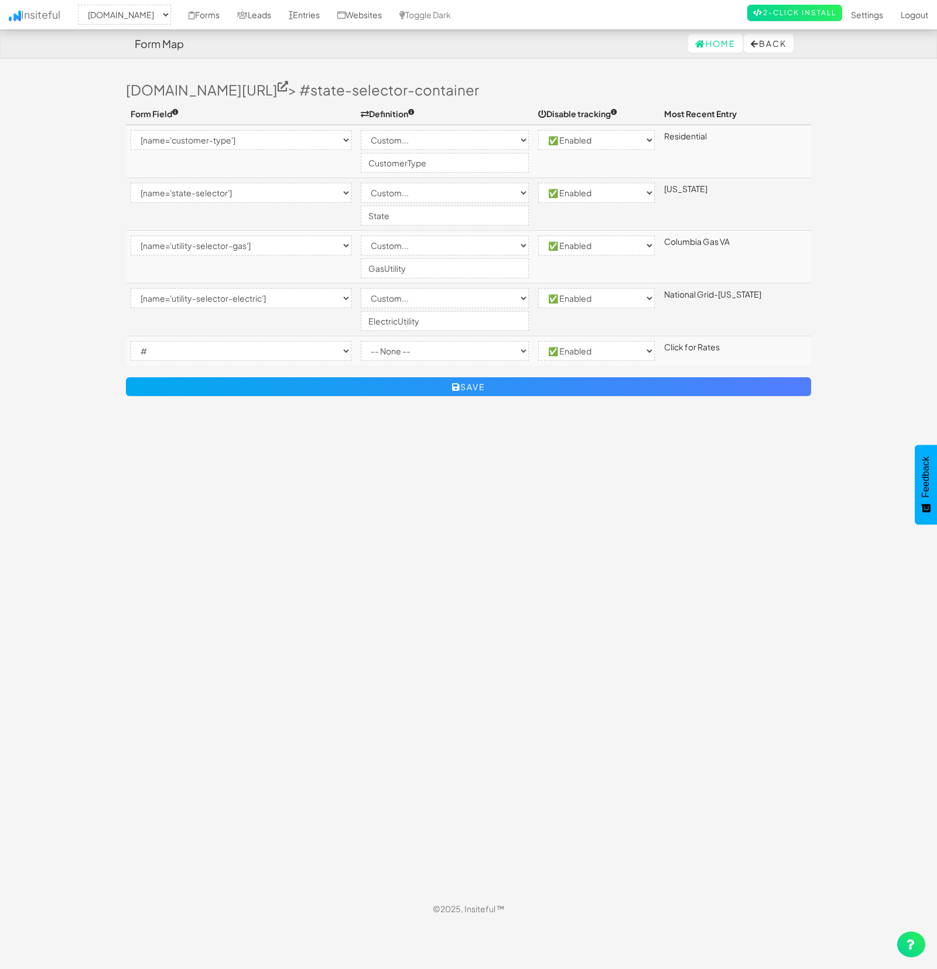
select select "2362"
select select "[name='customer-type']"
select select "custom"
select select "enabled"
select select "[name='state-selector']"
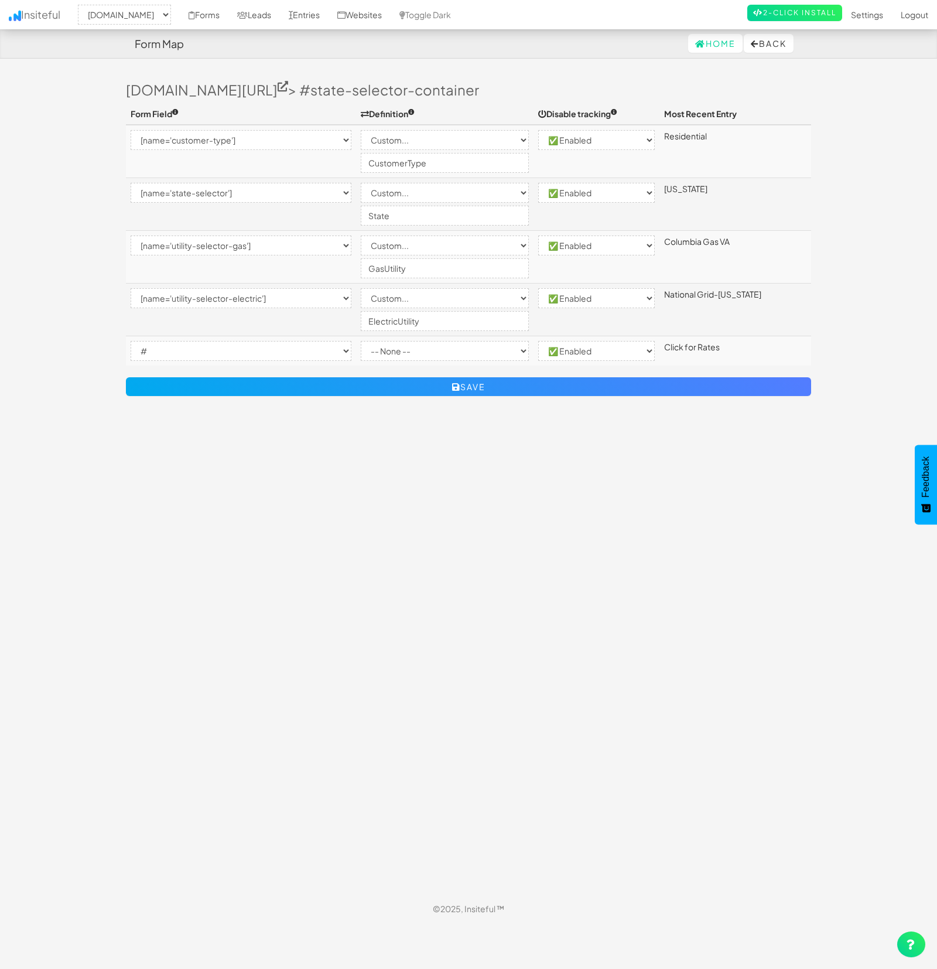
select select "custom"
select select "enabled"
select select "[name='utility-selector-gas']"
select select "custom"
select select "enabled"
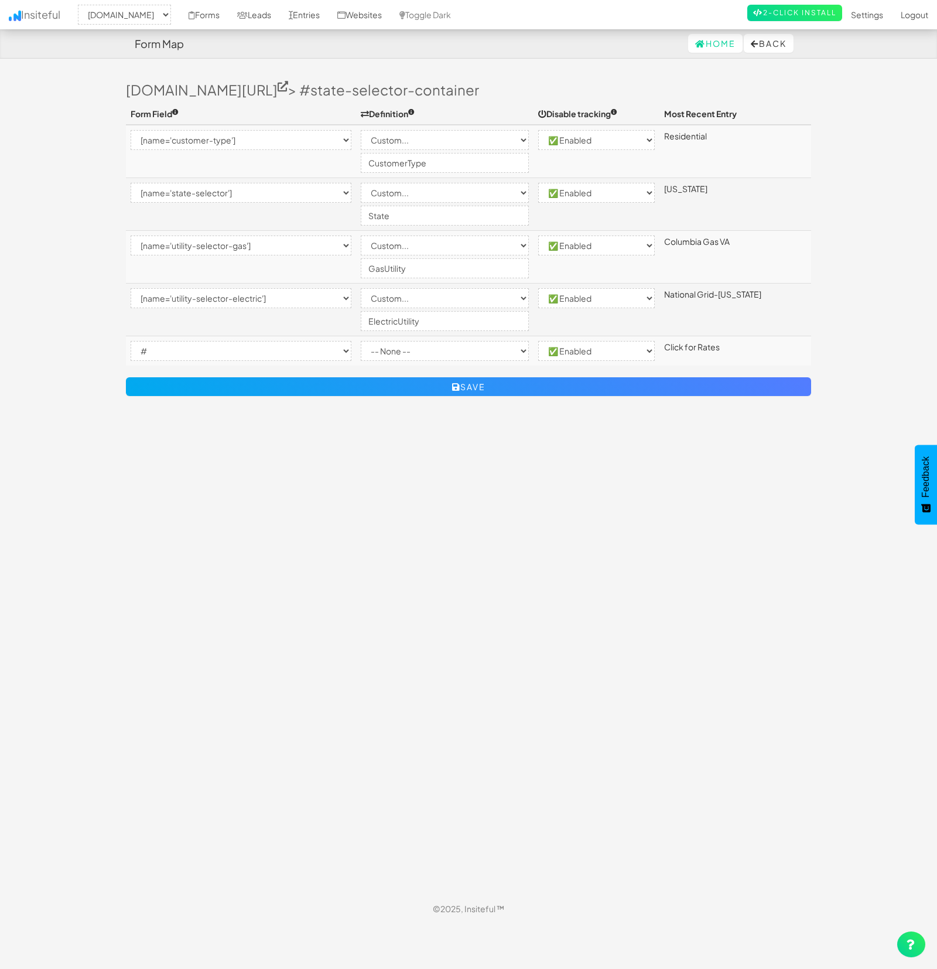
select select "[name='utility-selector-electric']"
select select "custom"
select select "enabled"
select select "#"
select select "enabled"
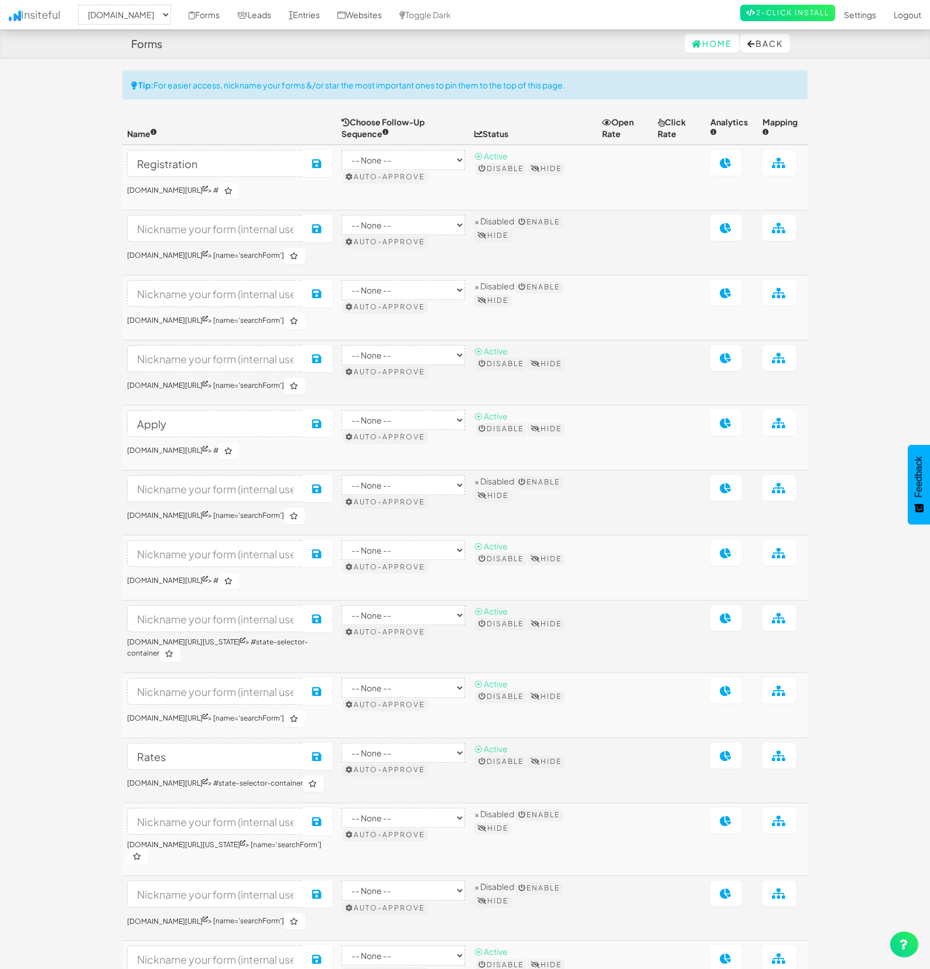
select select "2362"
click at [280, 21] on link "Leads" at bounding box center [254, 14] width 52 height 29
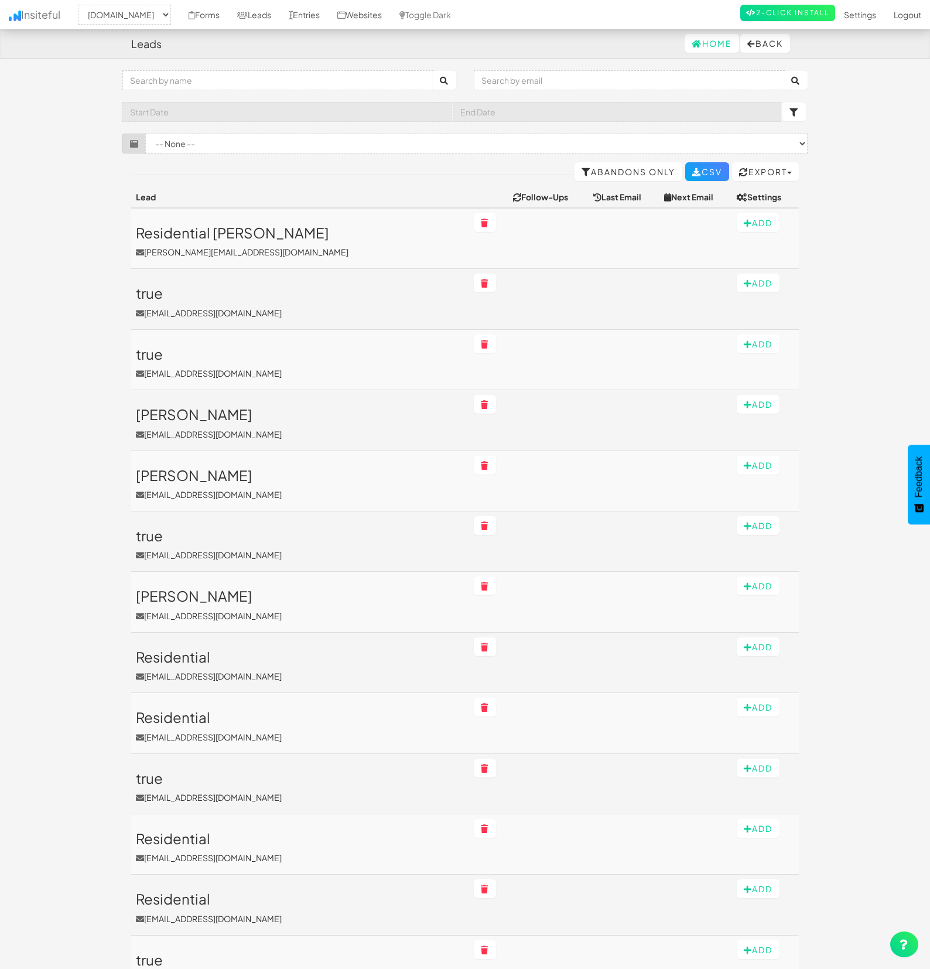
select select "2362"
click at [293, 16] on icon at bounding box center [291, 15] width 4 height 8
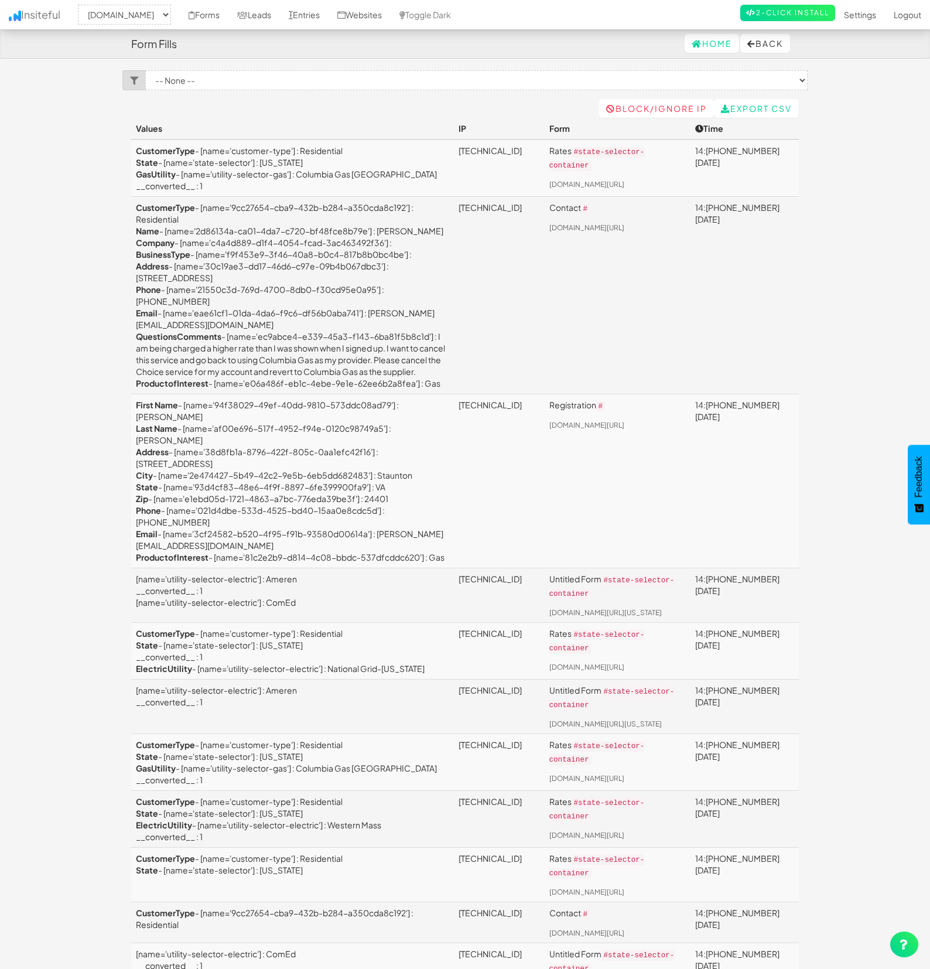
select select "2362"
click at [201, 89] on select "-- None -- Rates ([DOMAIN_NAME][URL]) Contact ([DOMAIN_NAME][URL]) Registration…" at bounding box center [476, 80] width 663 height 20
select select "f6890dbee3bffb9.46377540"
click at [145, 70] on select "-- None -- Rates ([DOMAIN_NAME][URL]) Contact ([DOMAIN_NAME][URL]) Registration…" at bounding box center [476, 80] width 663 height 20
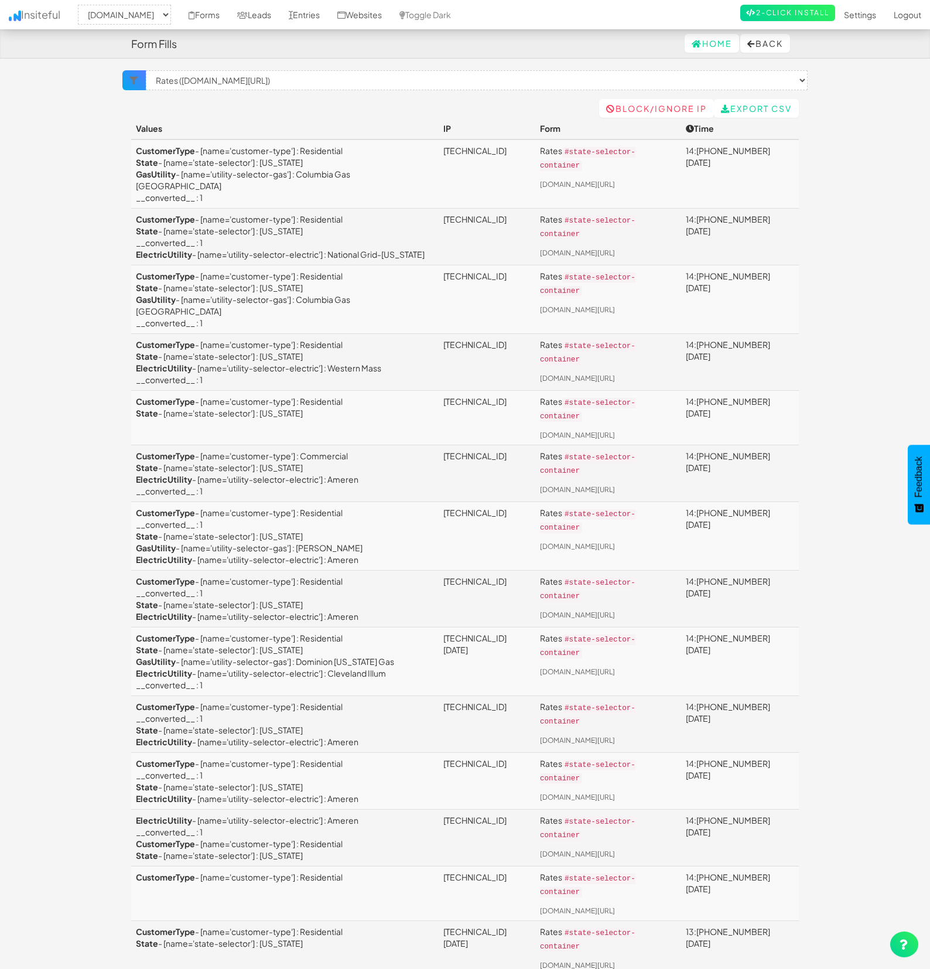
select select "2362"
select select "f6890dbee3bffb9.46377540"
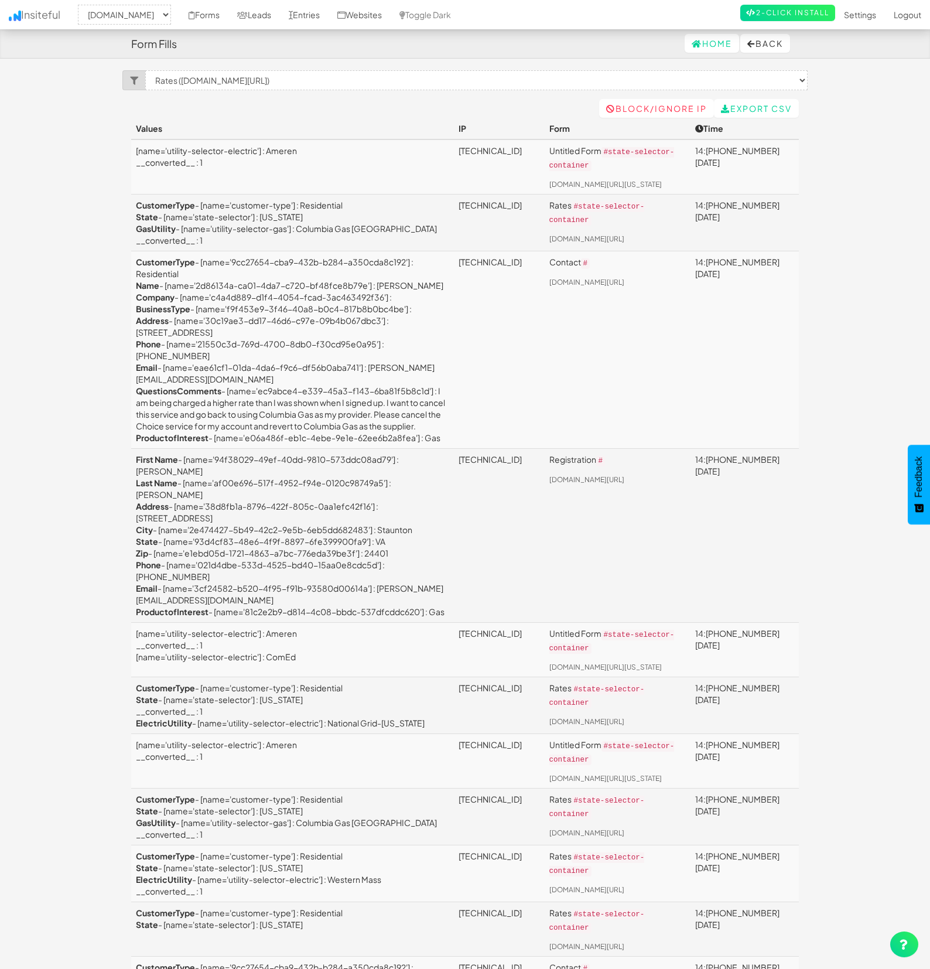
select select "2362"
select select "f6890dbee3bffb9.46377540"
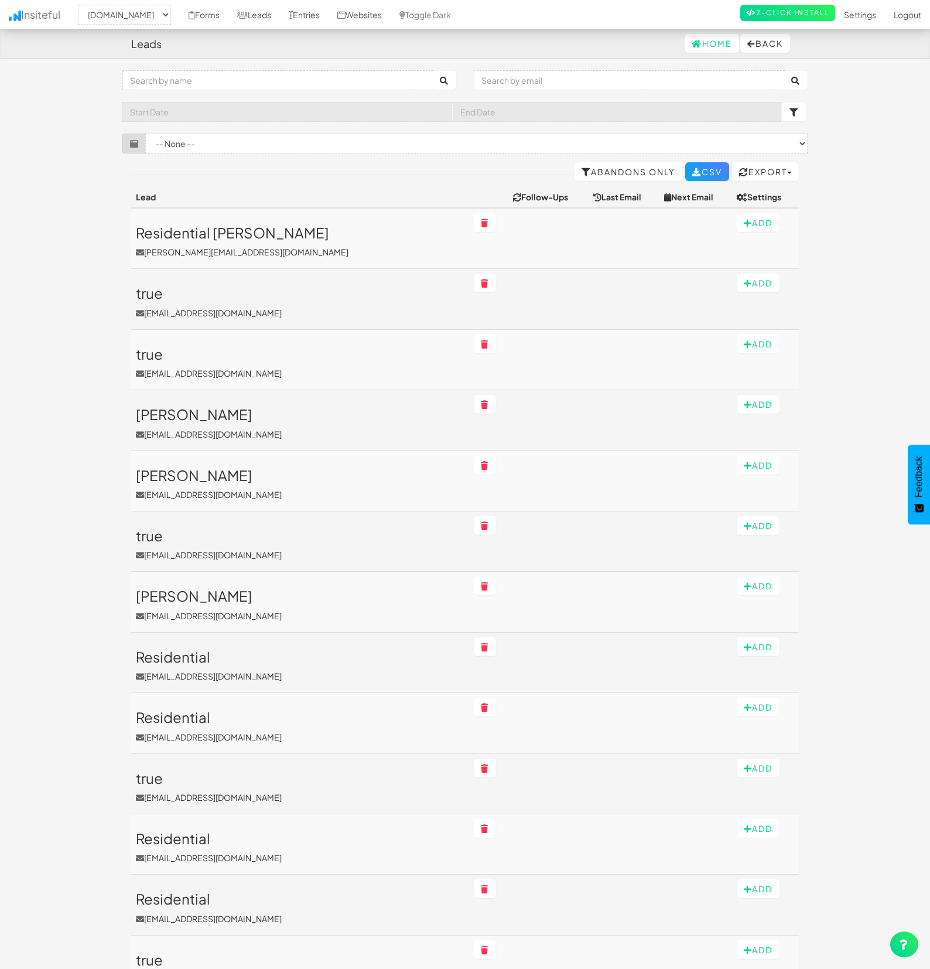
select select "2362"
click at [179, 144] on select "-- None -- ([DOMAIN_NAME]/[US_STATE]-gas-electric/[name='searchForm']) ([DOMAIN…" at bounding box center [476, 144] width 663 height 20
click at [145, 134] on select "-- None -- ([DOMAIN_NAME]/[US_STATE]-gas-electric/[name='searchForm']) ([DOMAIN…" at bounding box center [476, 144] width 663 height 20
click at [179, 143] on select "-- None -- ([DOMAIN_NAME]/[US_STATE]-gas-electric/[name='searchForm']) ([DOMAIN…" at bounding box center [476, 144] width 663 height 20
select select "f6890dd5a89ce99.85585819"
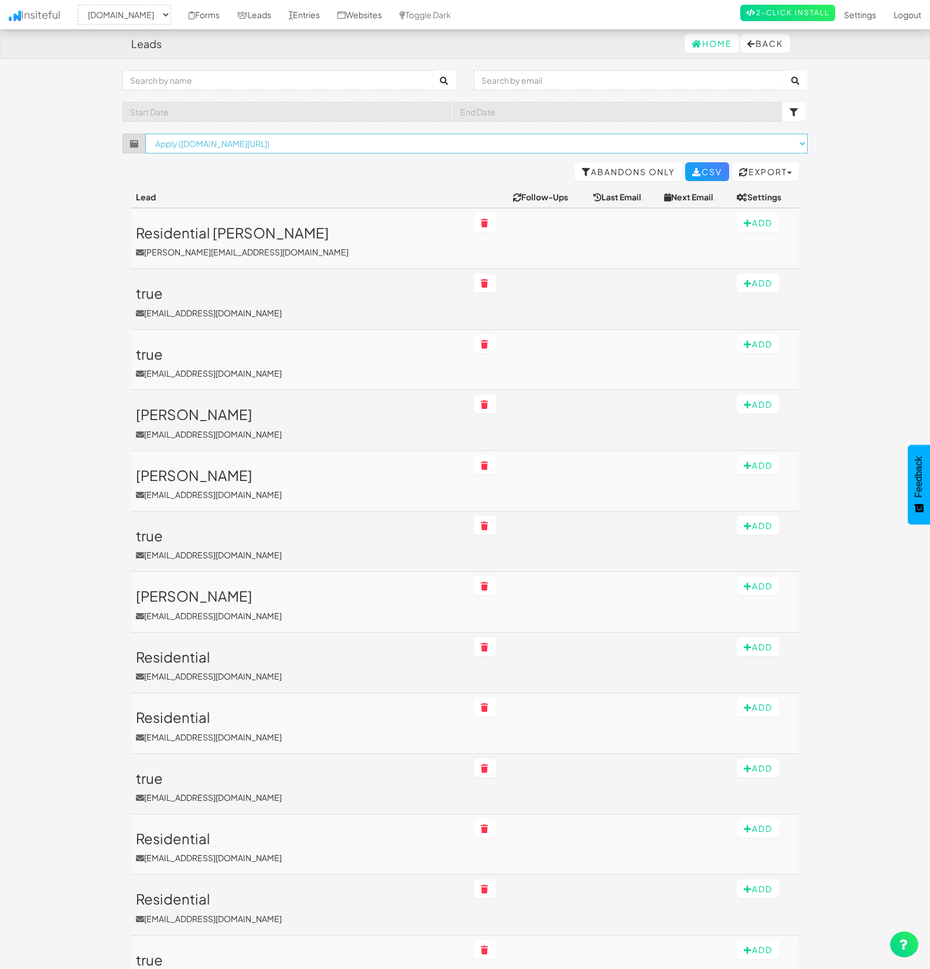
click at [145, 134] on select "-- None -- ([DOMAIN_NAME]/[US_STATE]-gas-electric/[name='searchForm']) ([DOMAIN…" at bounding box center [476, 144] width 663 height 20
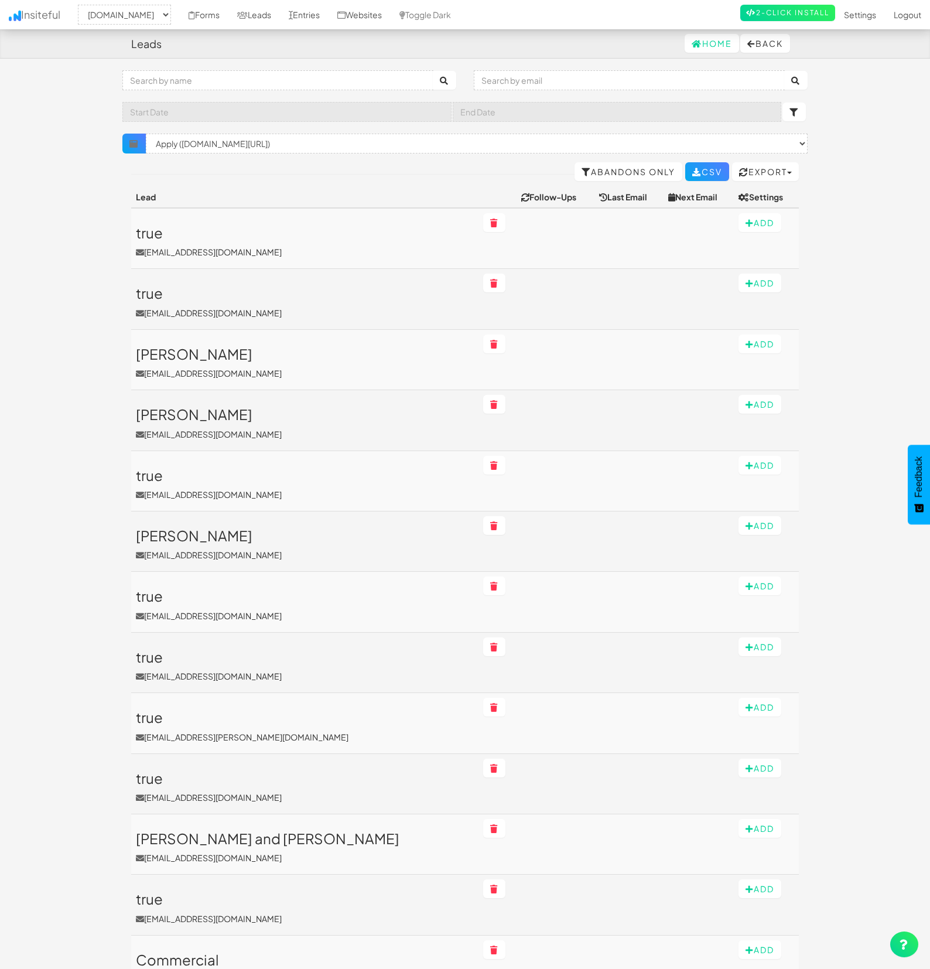
select select "2362"
select select "f6890dd5a89ce99.85585819"
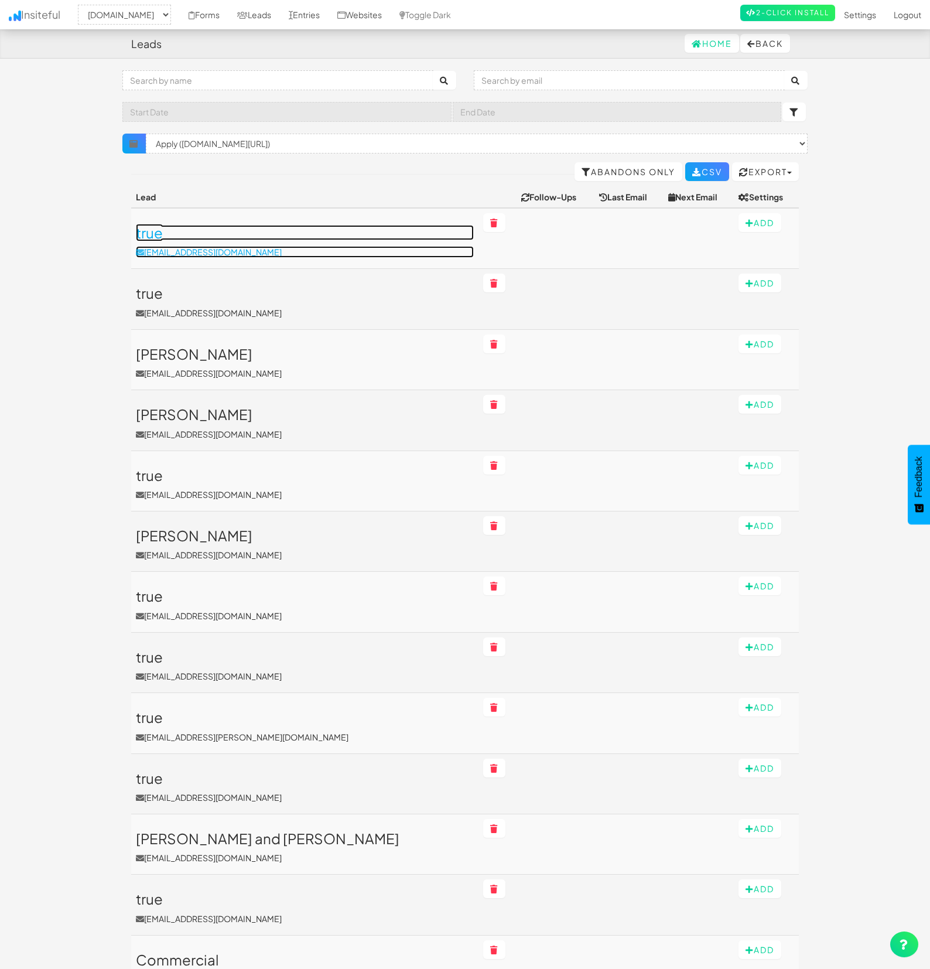
click at [145, 231] on h3 "true" at bounding box center [305, 232] width 338 height 15
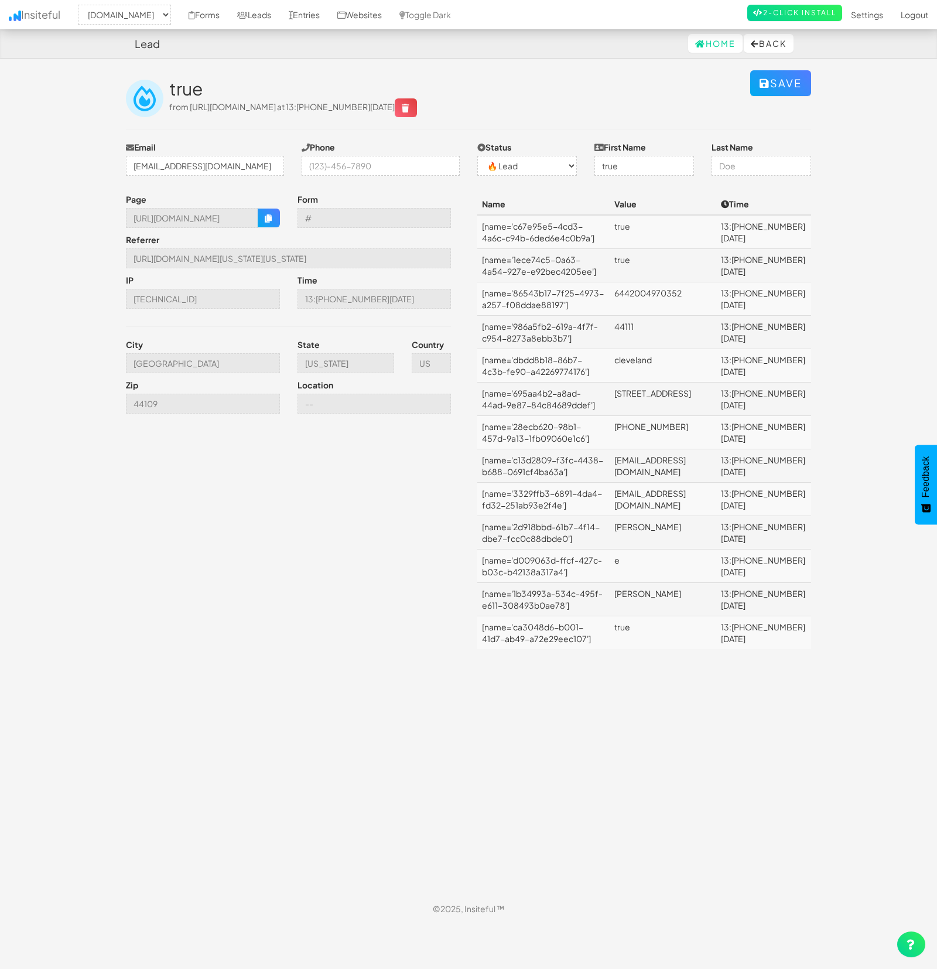
select select "2362"
select select "0"
drag, startPoint x: 41, startPoint y: 75, endPoint x: 43, endPoint y: 0, distance: 75.0
click at [41, 75] on body "Lead Home Back Toggle navigation Insiteful -- None -- www.nordicenergy-us.com F…" at bounding box center [468, 461] width 937 height 923
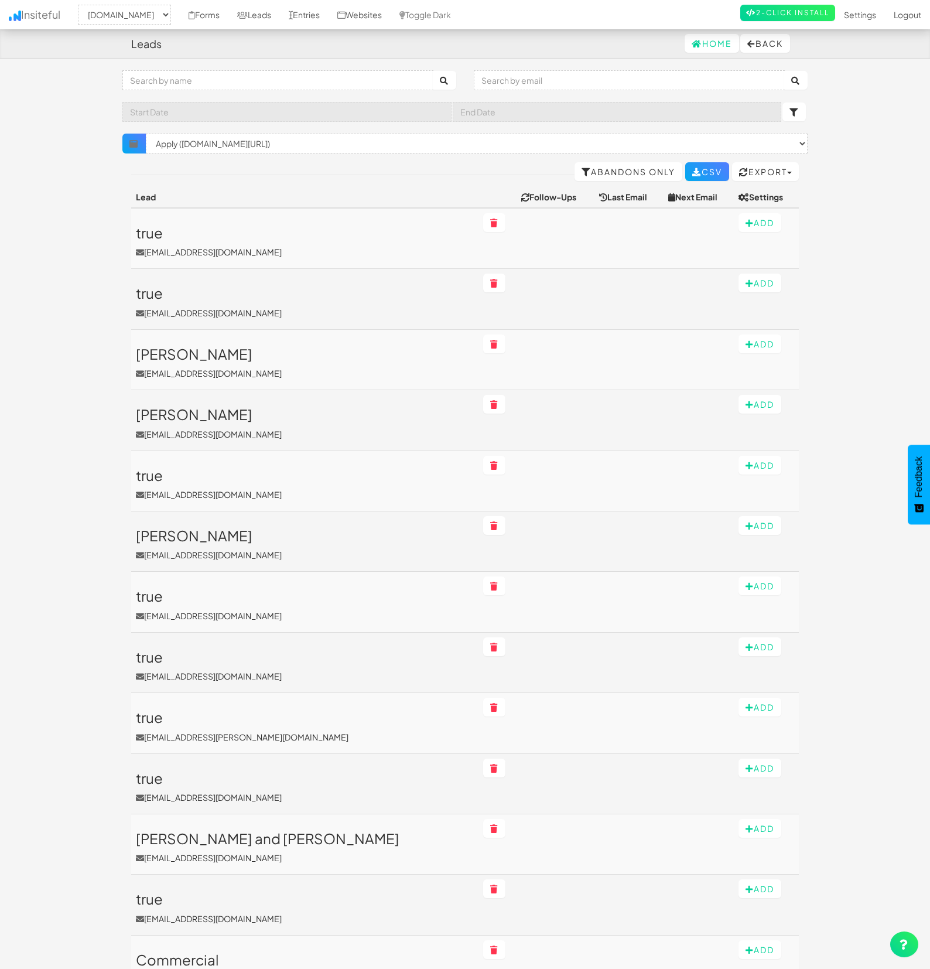
select select "2362"
select select "f6890dd5a89ce99.85585819"
click at [225, 15] on link "Forms" at bounding box center [204, 14] width 49 height 29
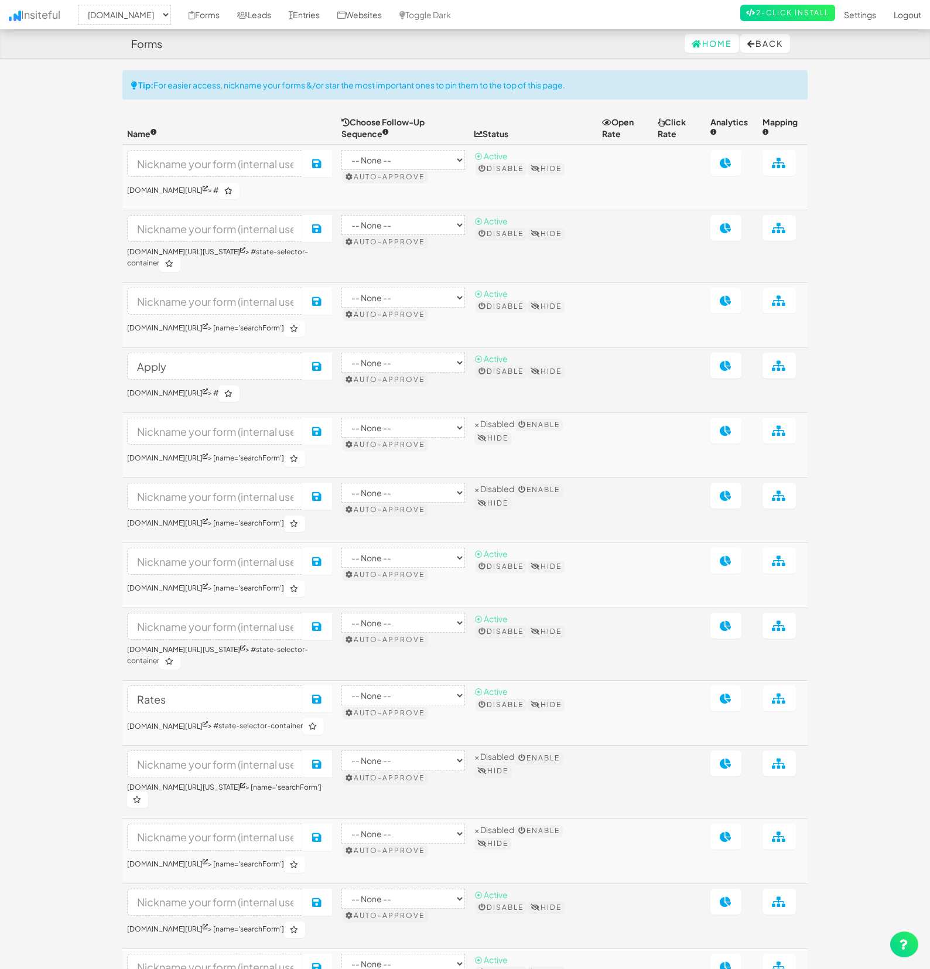
select select "2362"
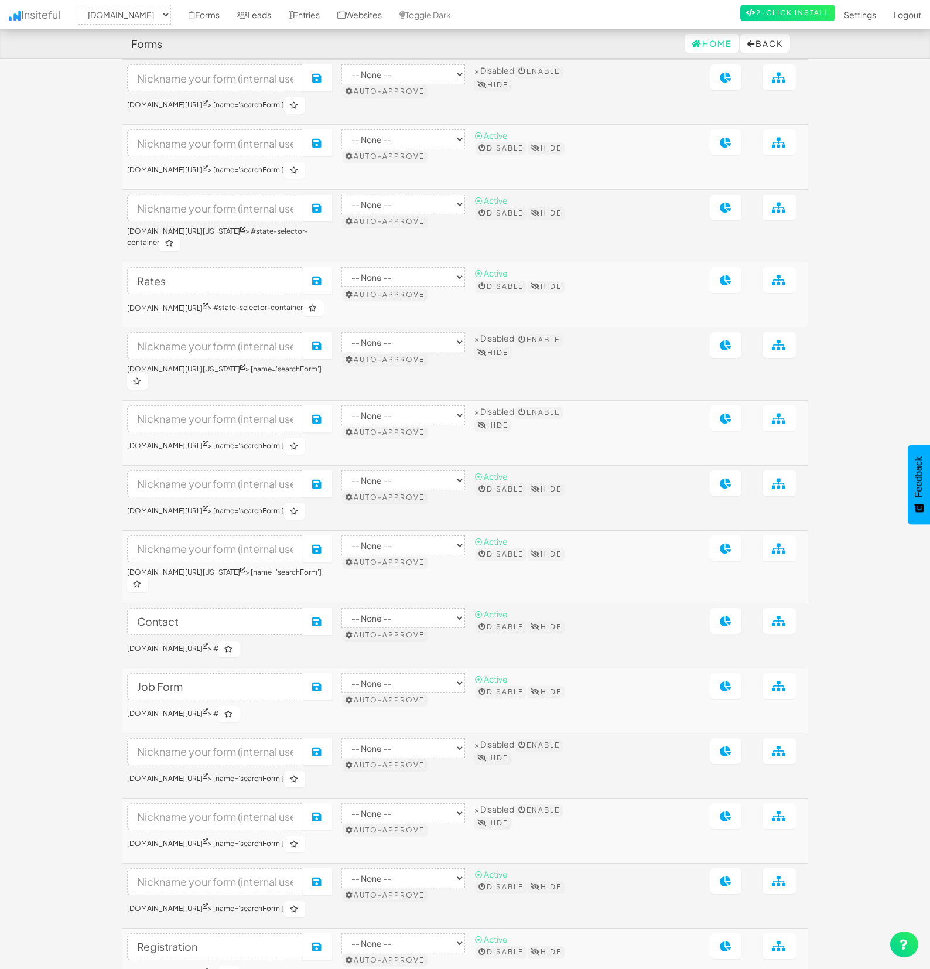
scroll to position [425, 0]
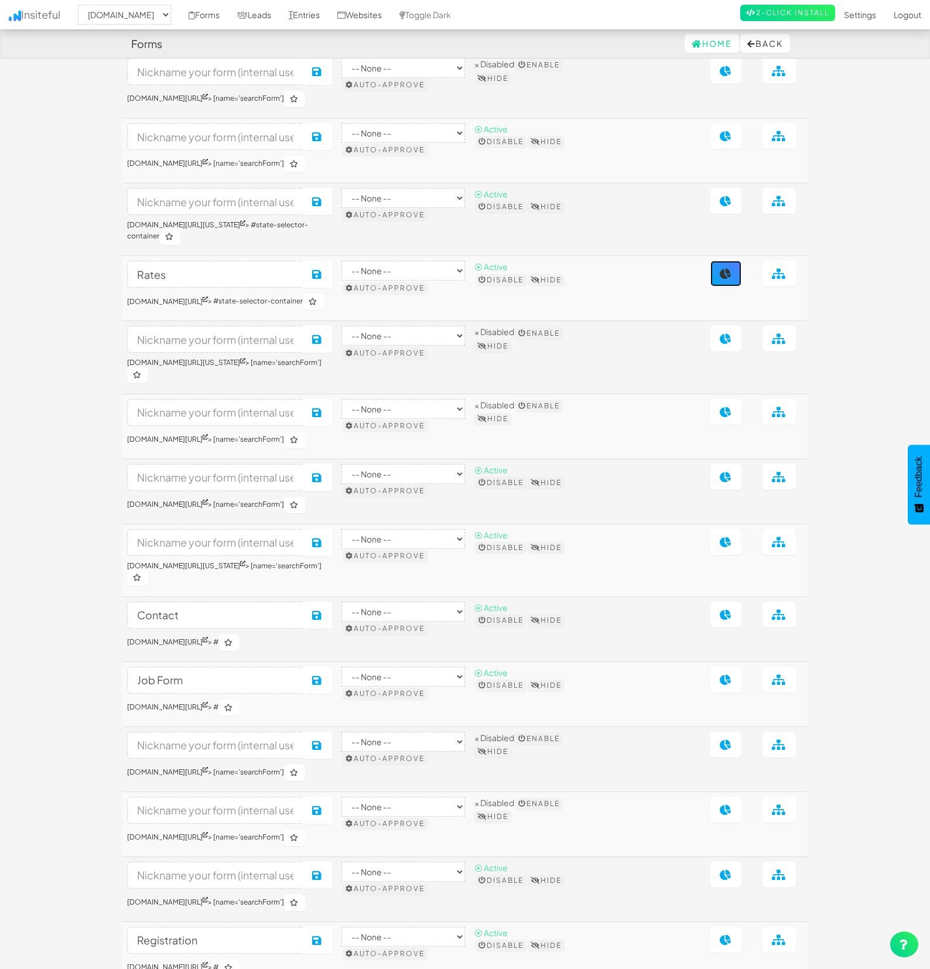
click at [730, 279] on icon at bounding box center [726, 273] width 12 height 11
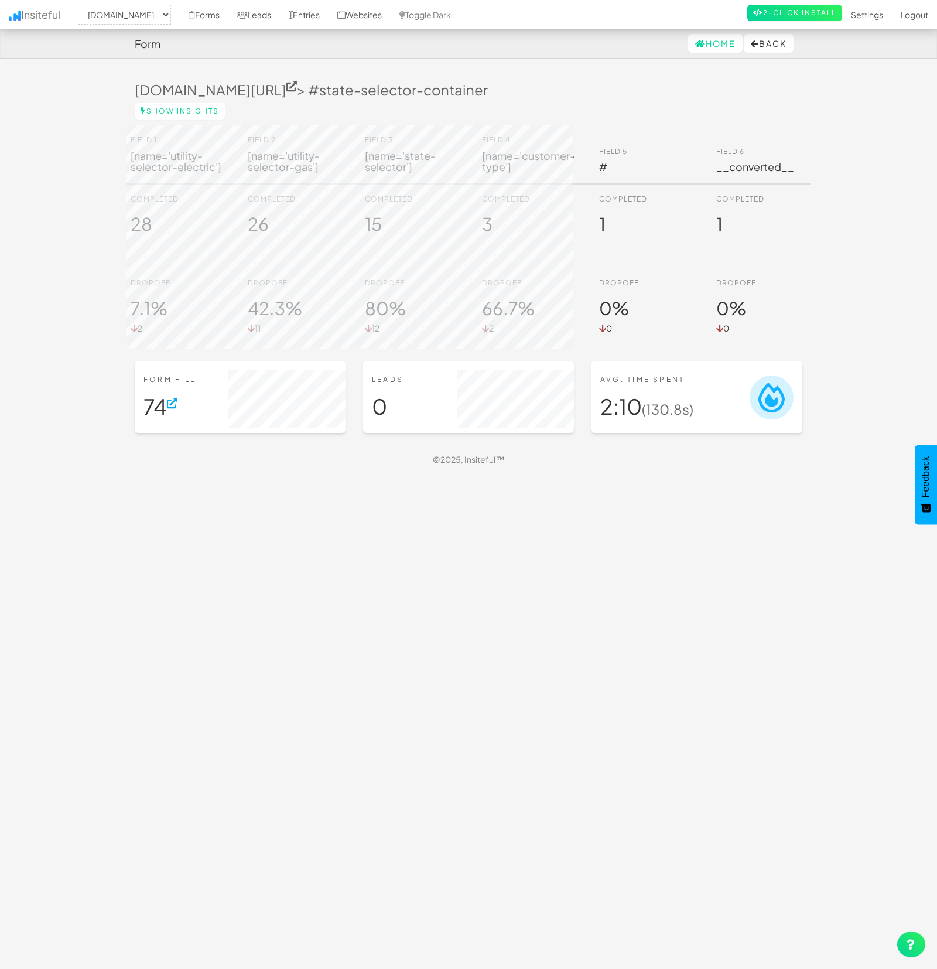
select select "2362"
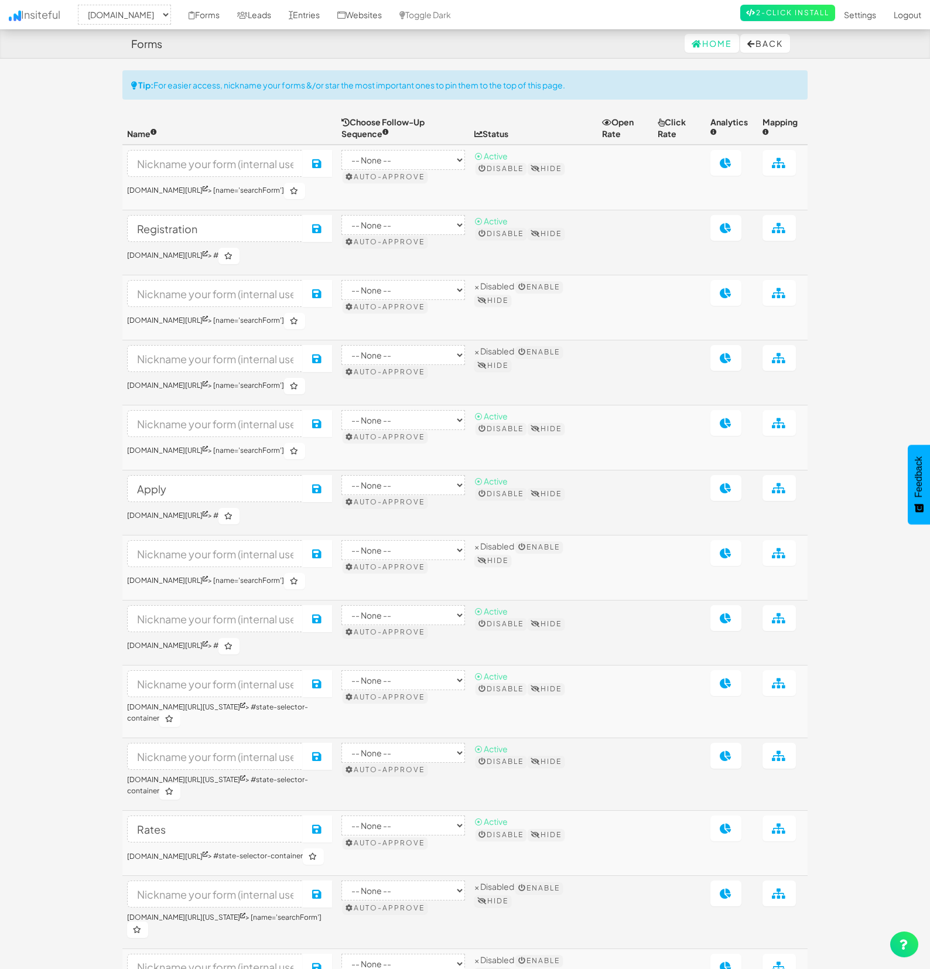
select select "2362"
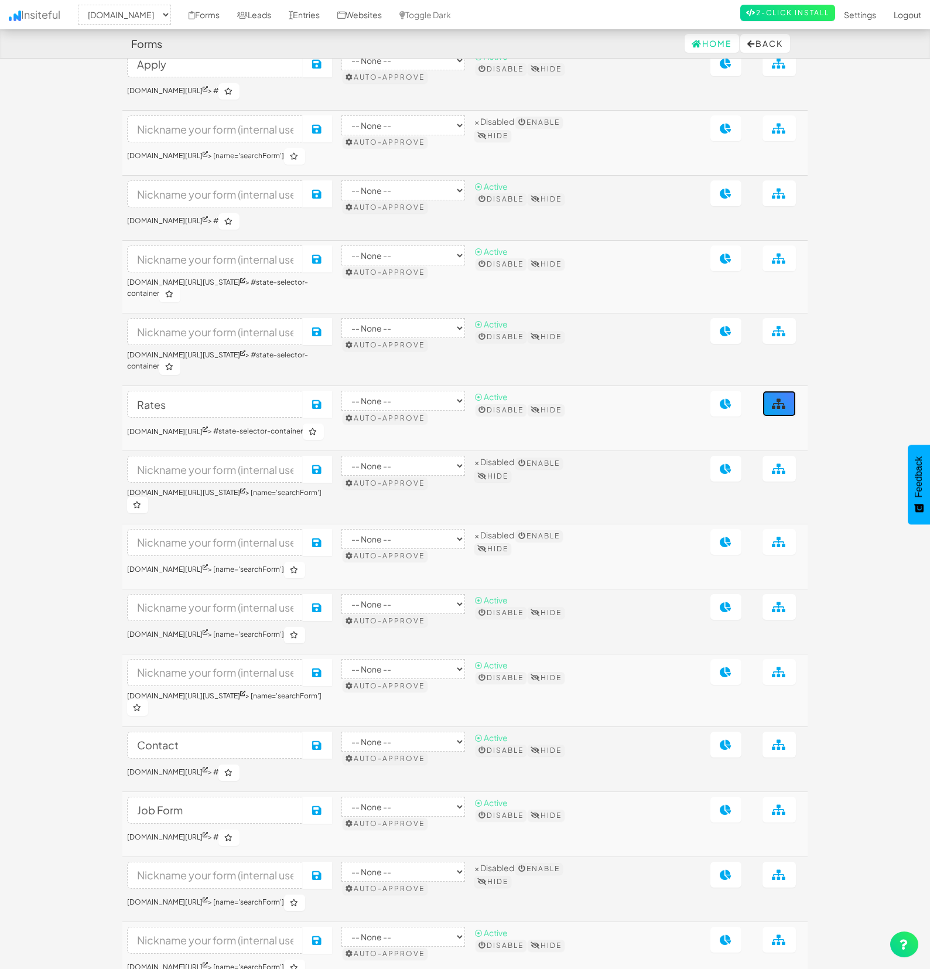
click at [789, 416] on link at bounding box center [779, 404] width 33 height 26
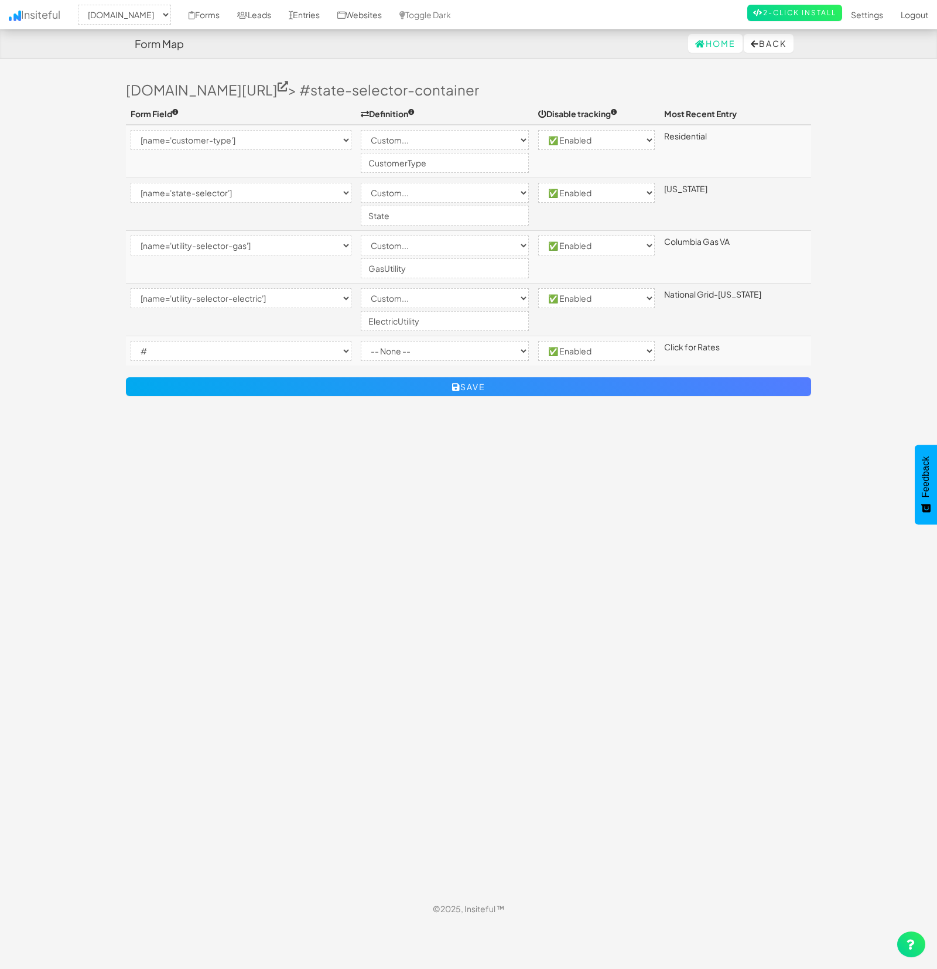
select select "2362"
select select "[name='customer-type']"
select select "custom"
select select "enabled"
select select "[name='state-selector']"
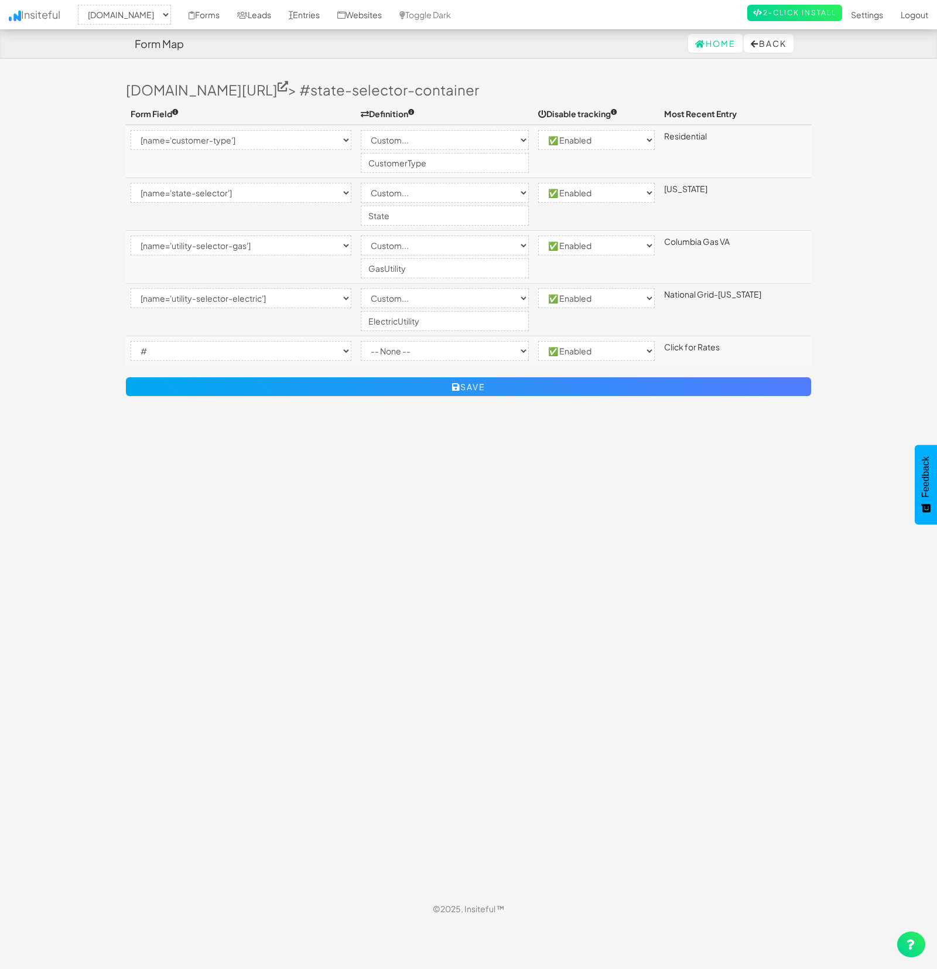
select select "custom"
select select "enabled"
select select "[name='utility-selector-gas']"
select select "custom"
select select "enabled"
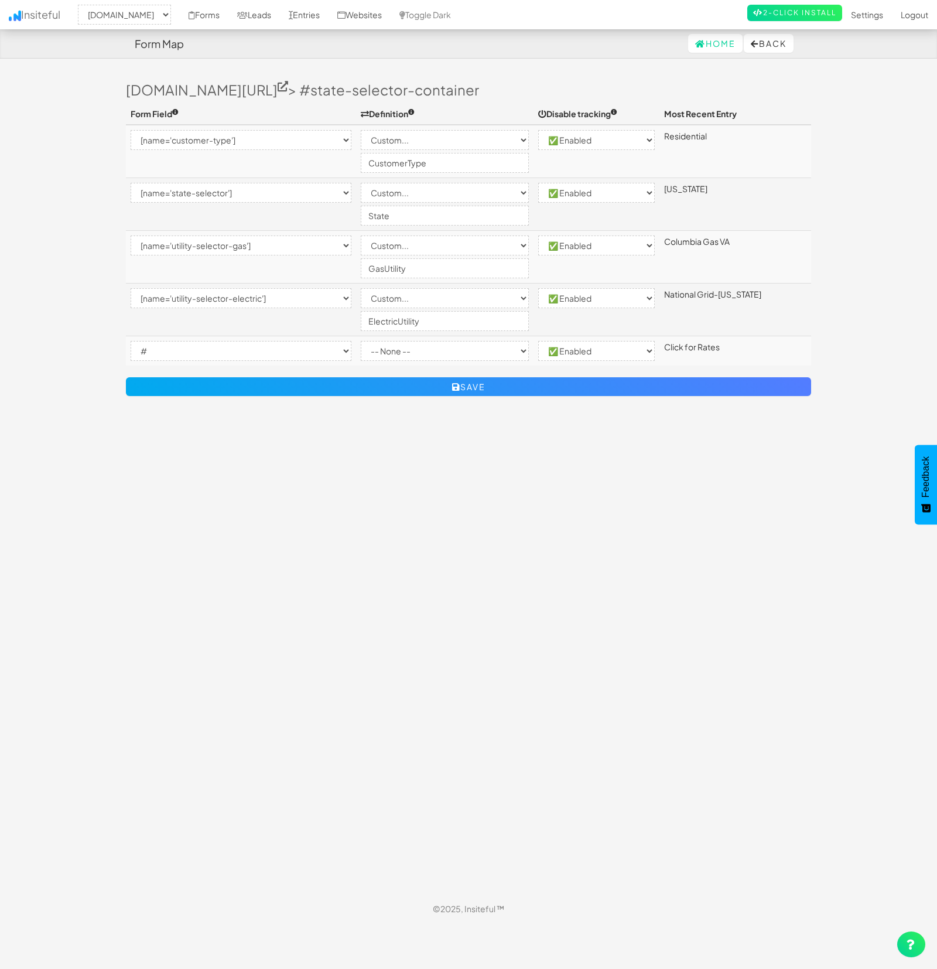
select select "[name='utility-selector-electric']"
select select "custom"
select select "enabled"
select select "#"
select select "enabled"
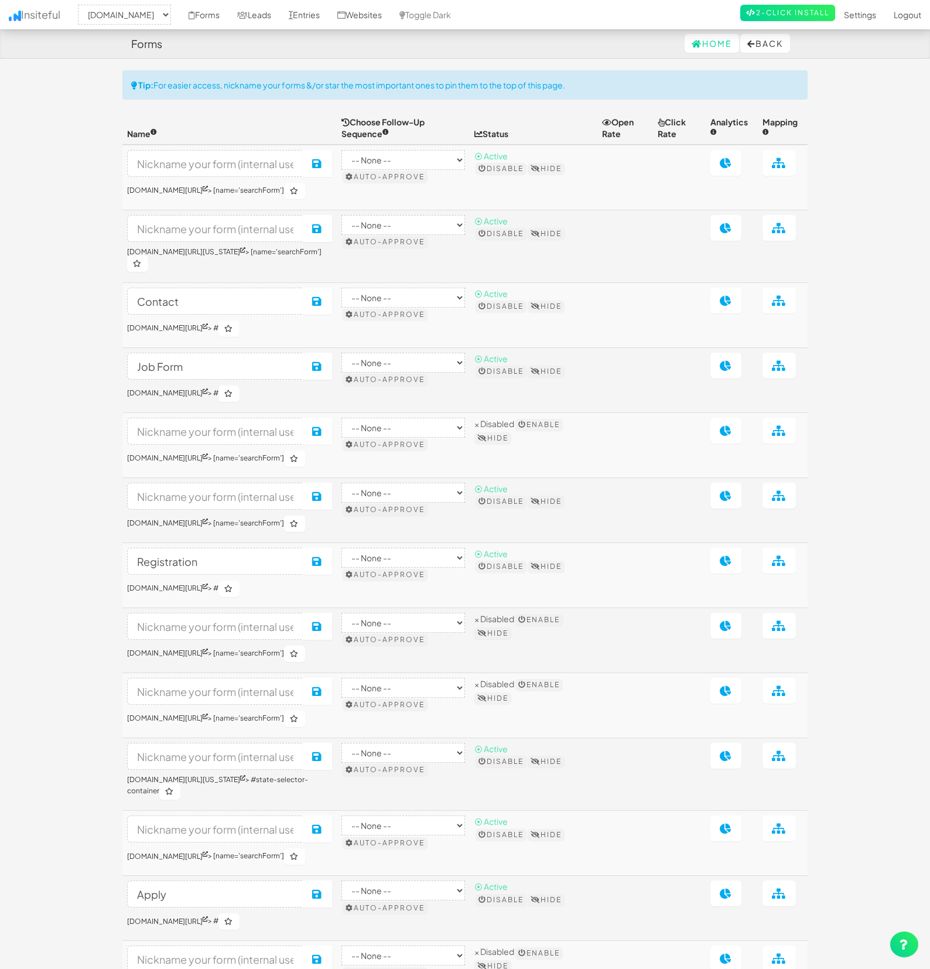
select select "2362"
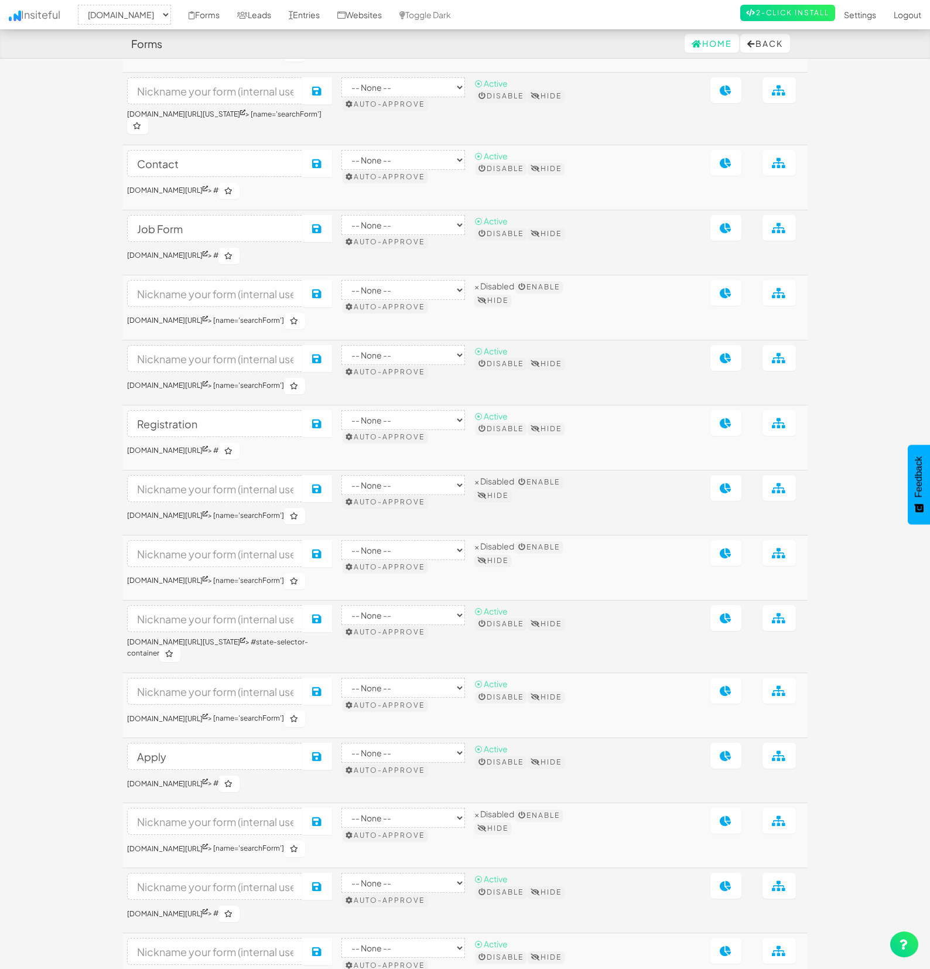
scroll to position [138, 0]
